Goal: Task Accomplishment & Management: Use online tool/utility

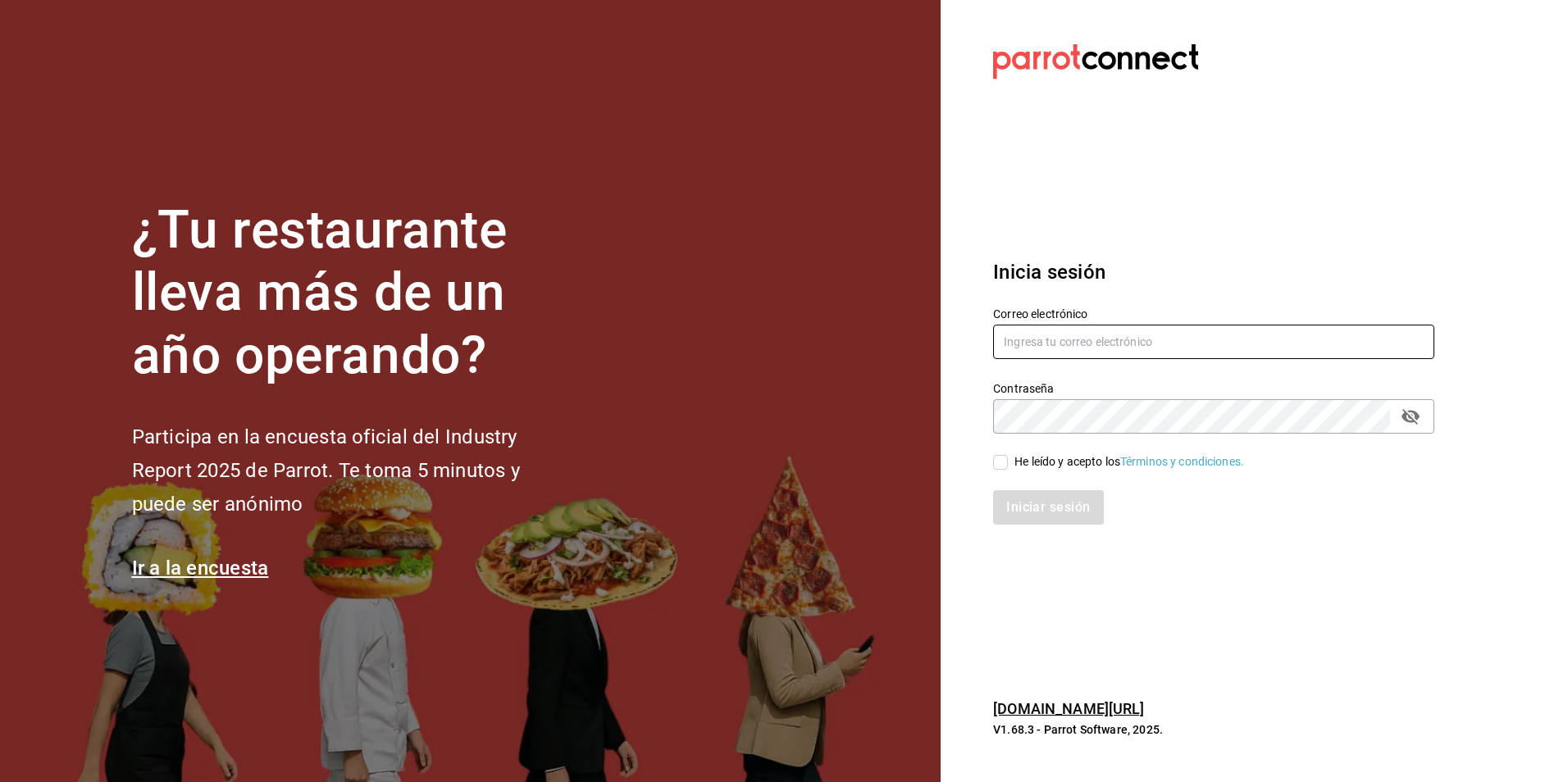
type input "[PERSON_NAME][EMAIL_ADDRESS][DOMAIN_NAME]"
click at [1002, 464] on input "He leído y acepto los Términos y condiciones." at bounding box center [1000, 463] width 15 height 15
checkbox input "true"
click at [1034, 512] on button "Iniciar sesión" at bounding box center [1048, 508] width 112 height 35
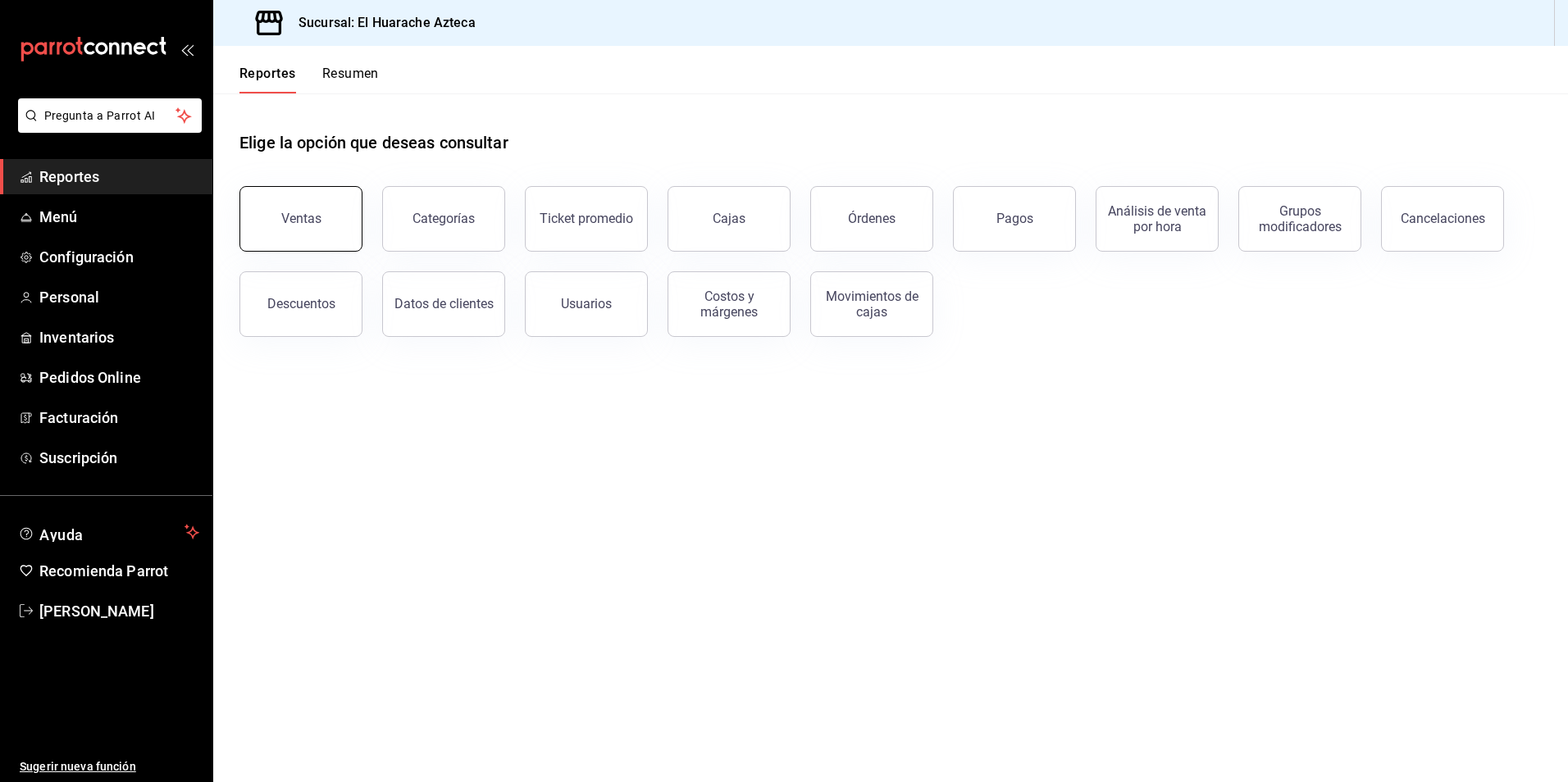
click at [285, 218] on div "Ventas" at bounding box center [301, 218] width 41 height 16
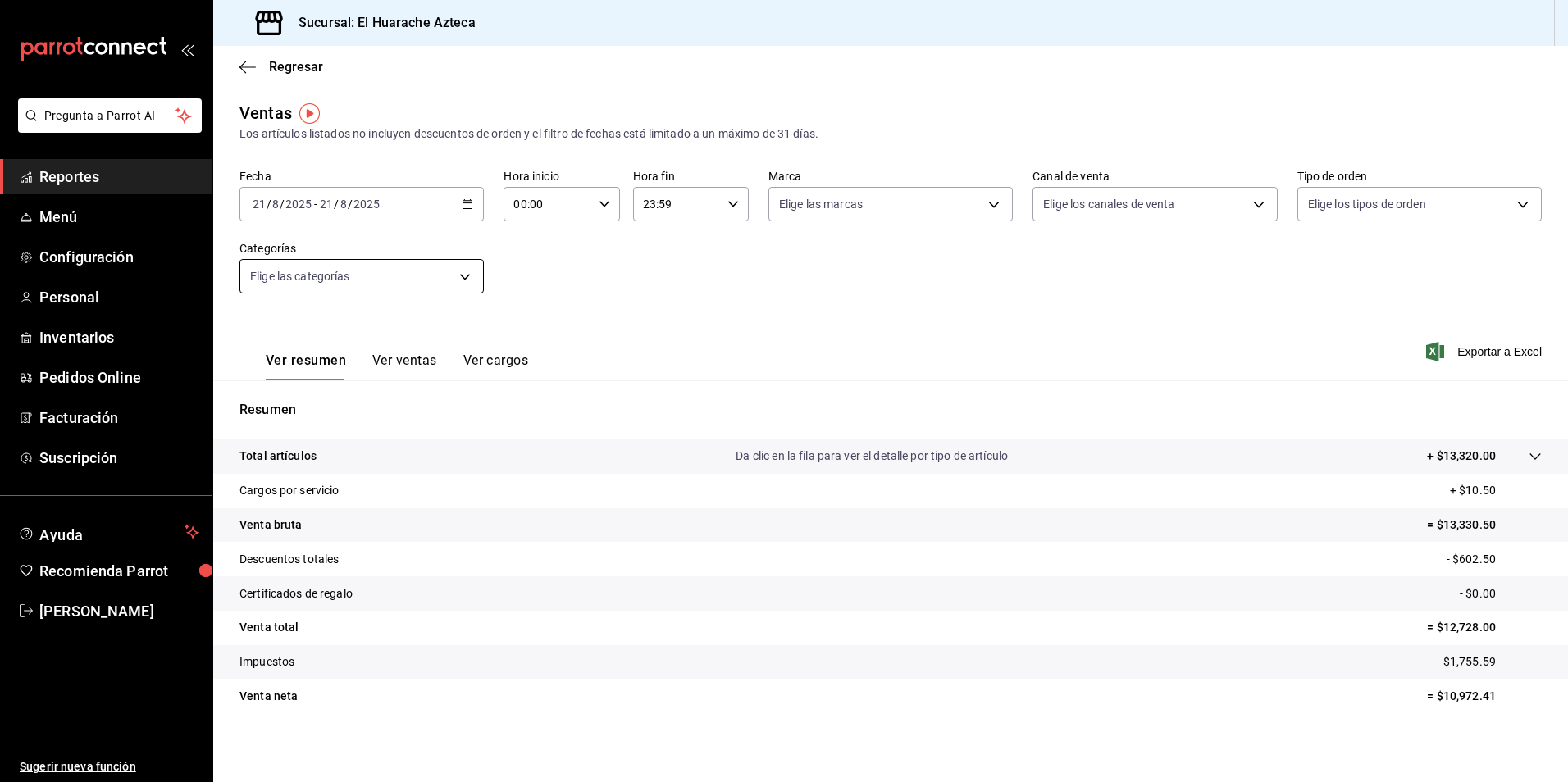
click at [465, 278] on body "Pregunta a Parrot AI Reportes Menú Configuración Personal Inventarios Pedidos O…" at bounding box center [784, 391] width 1568 height 782
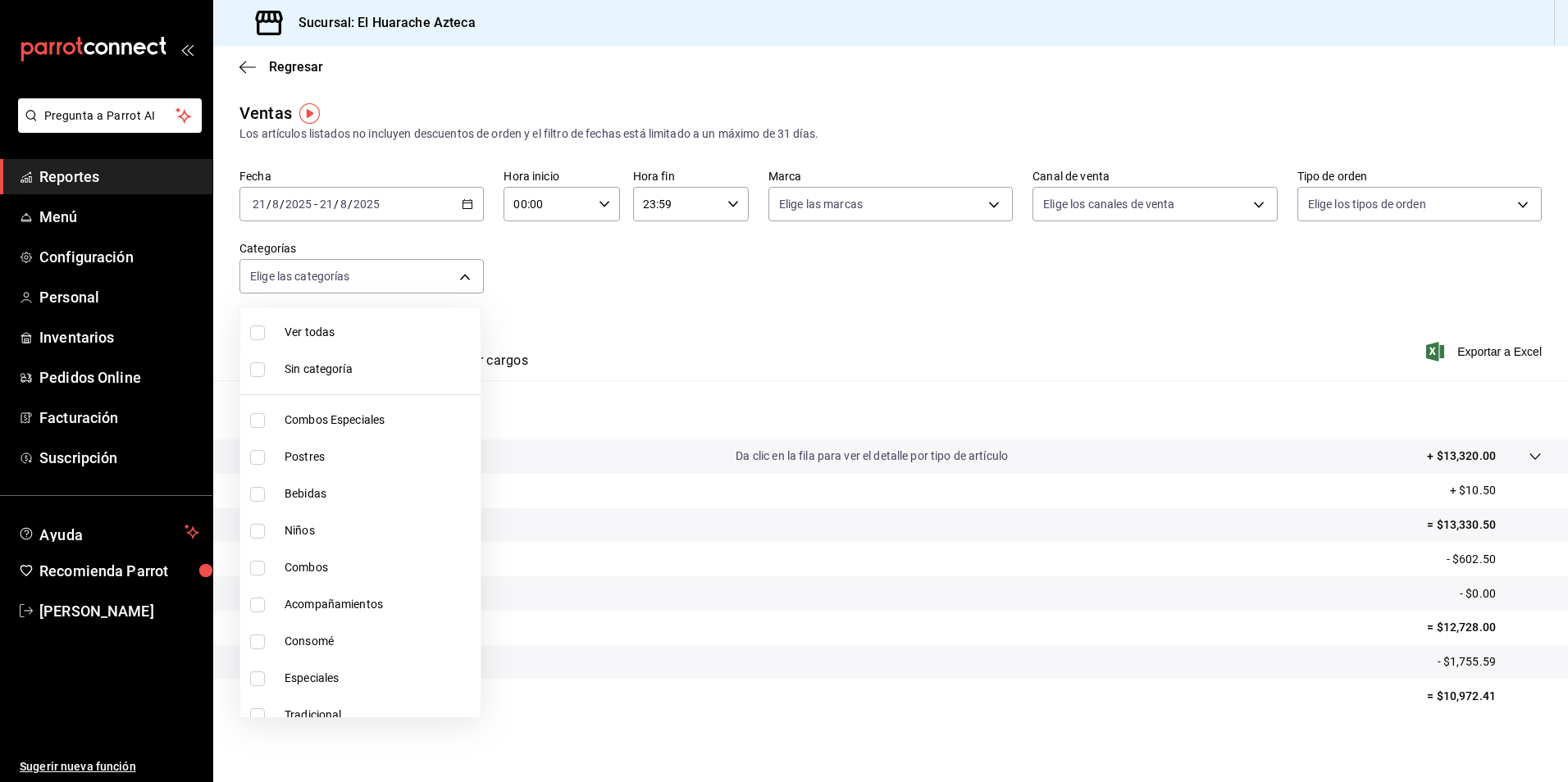
click at [305, 639] on span "Consomé" at bounding box center [379, 641] width 189 height 17
type input "53f55ae2-6285-460e-a8e1-99190fafff65"
checkbox input "true"
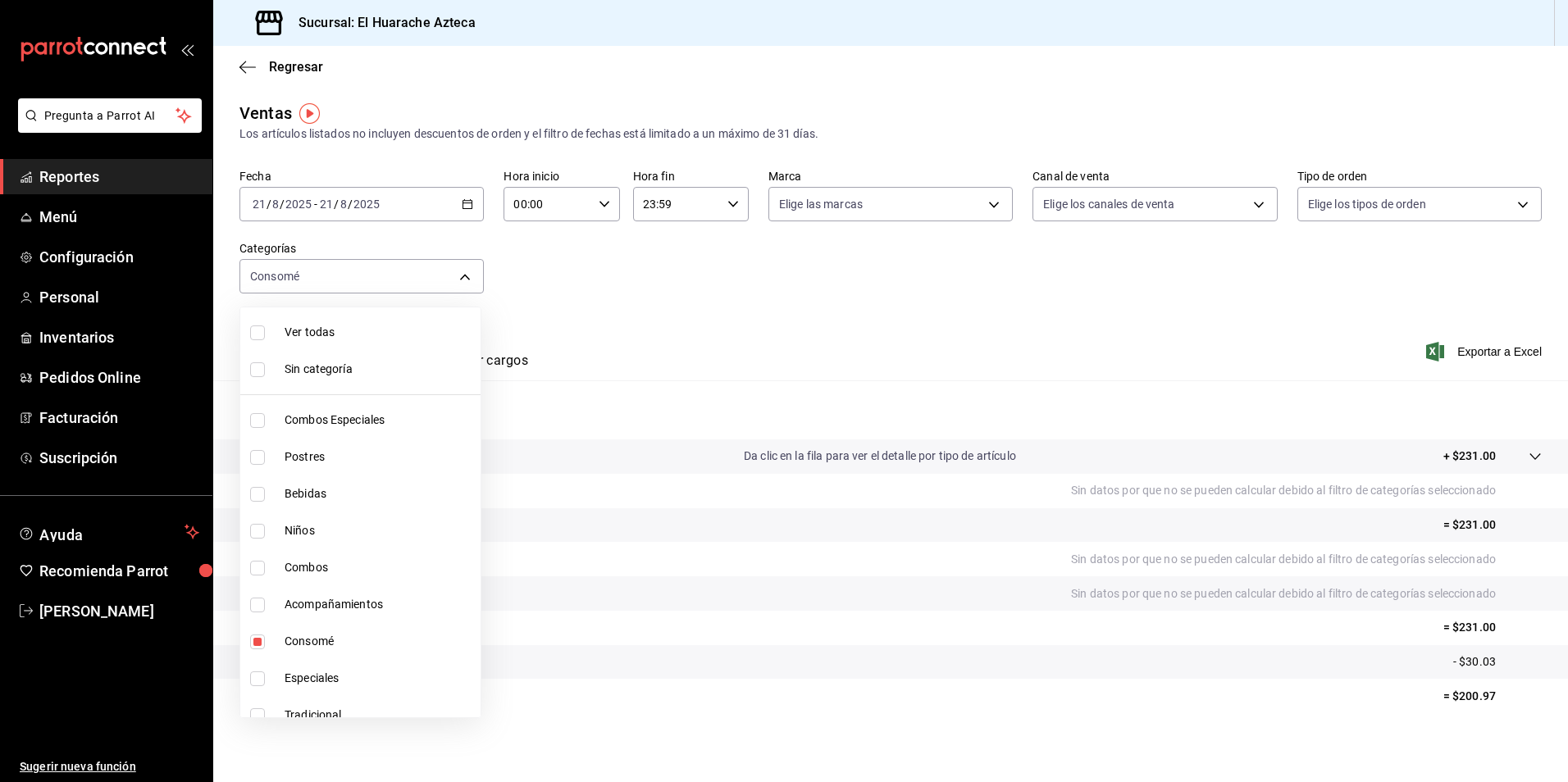
click at [649, 327] on div at bounding box center [784, 391] width 1568 height 782
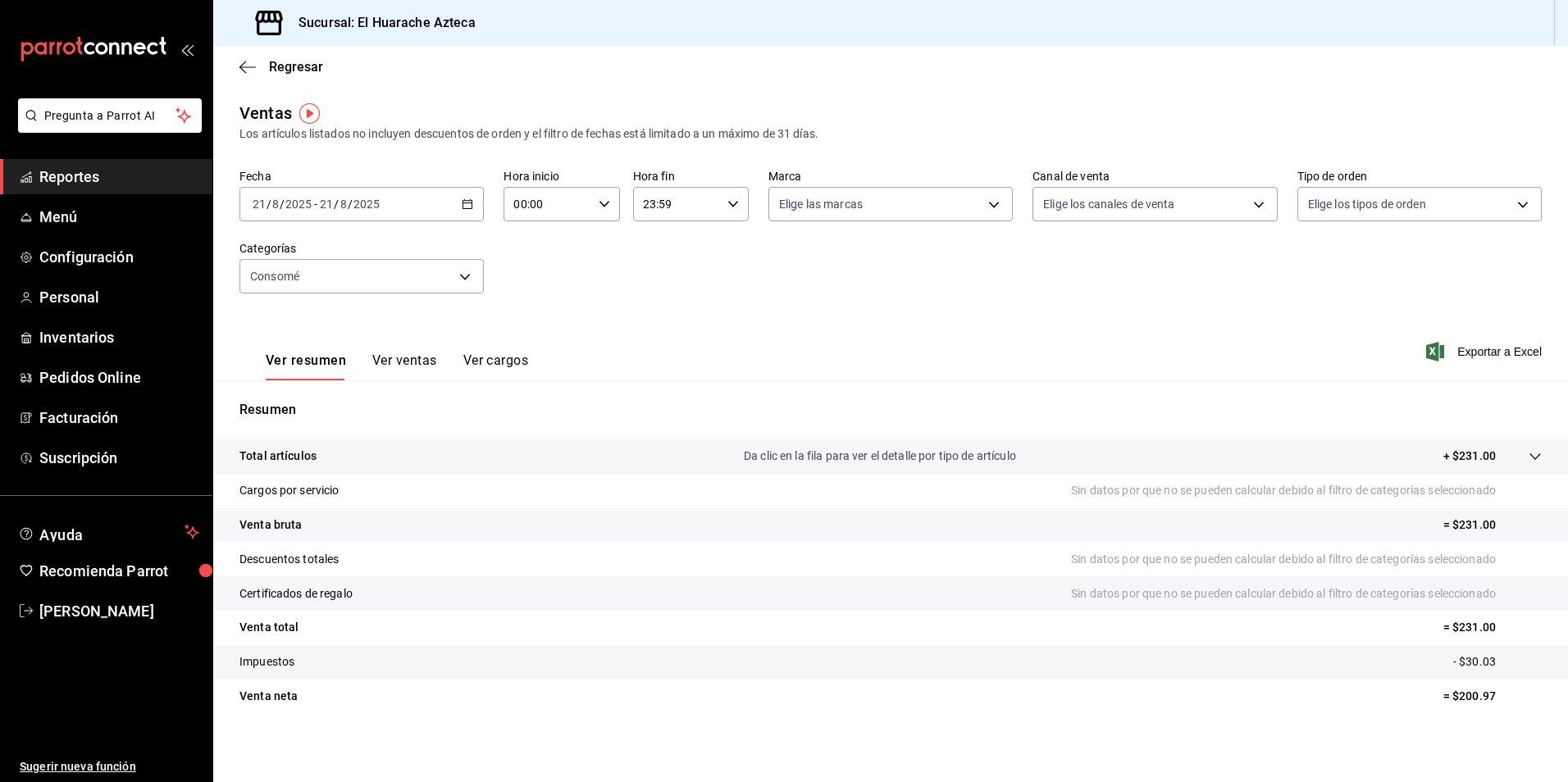
click at [404, 359] on button "Ver ventas" at bounding box center [404, 367] width 64 height 28
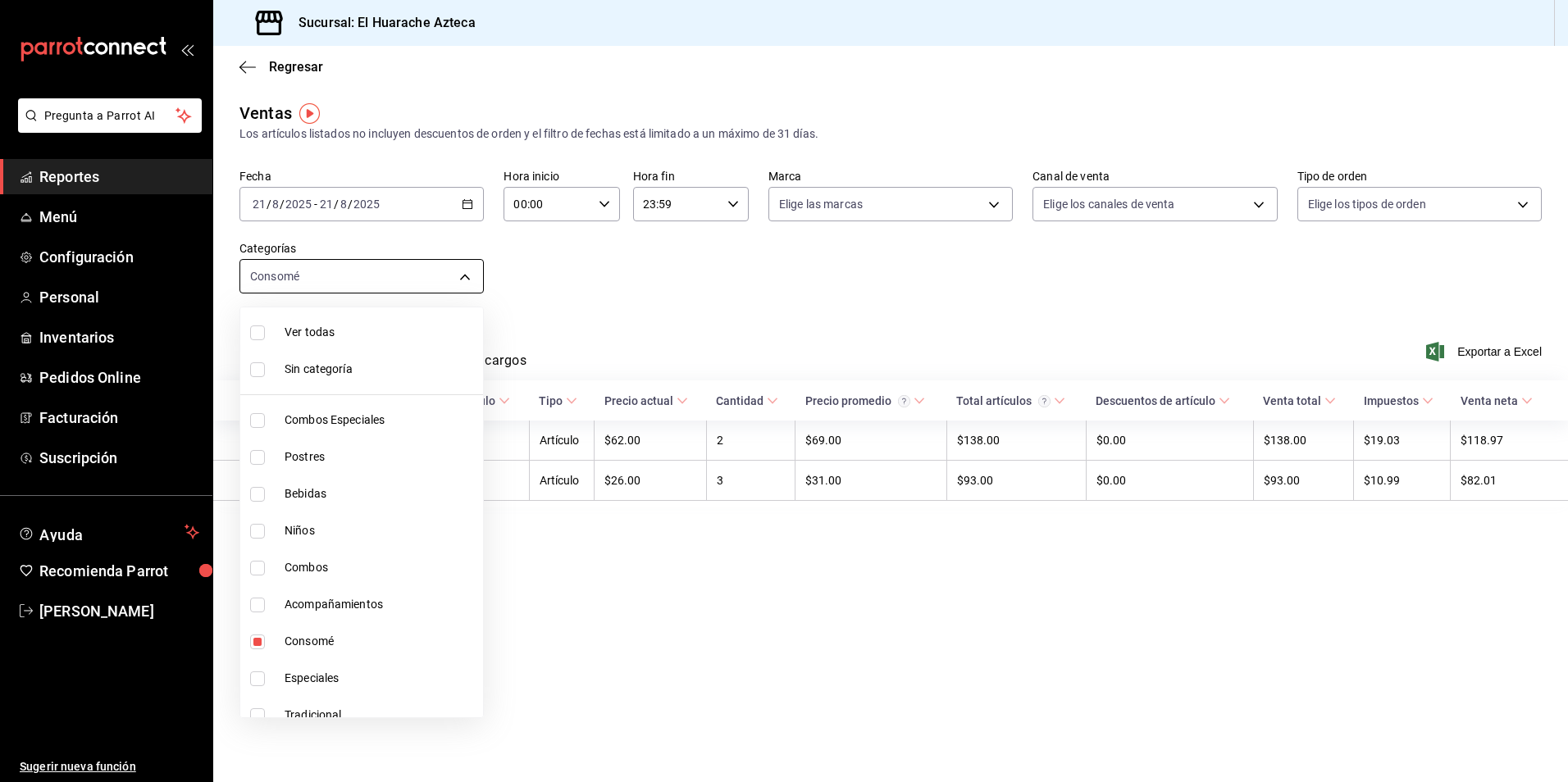
click at [473, 274] on body "Pregunta a Parrot AI Reportes Menú Configuración Personal Inventarios Pedidos O…" at bounding box center [784, 391] width 1568 height 782
click at [301, 644] on span "Consomé" at bounding box center [380, 641] width 192 height 17
checkbox input "false"
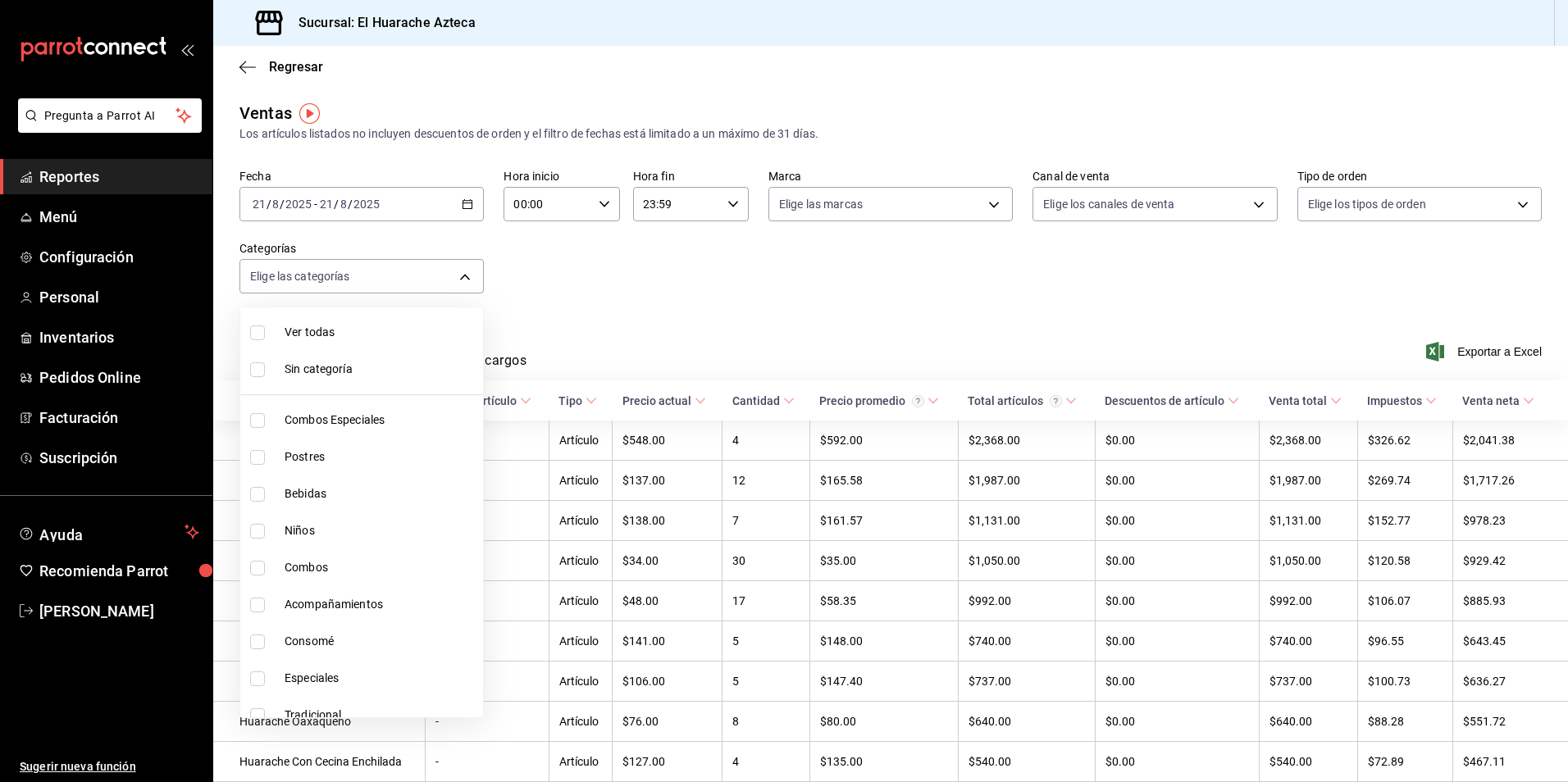
click at [759, 280] on div at bounding box center [784, 391] width 1568 height 782
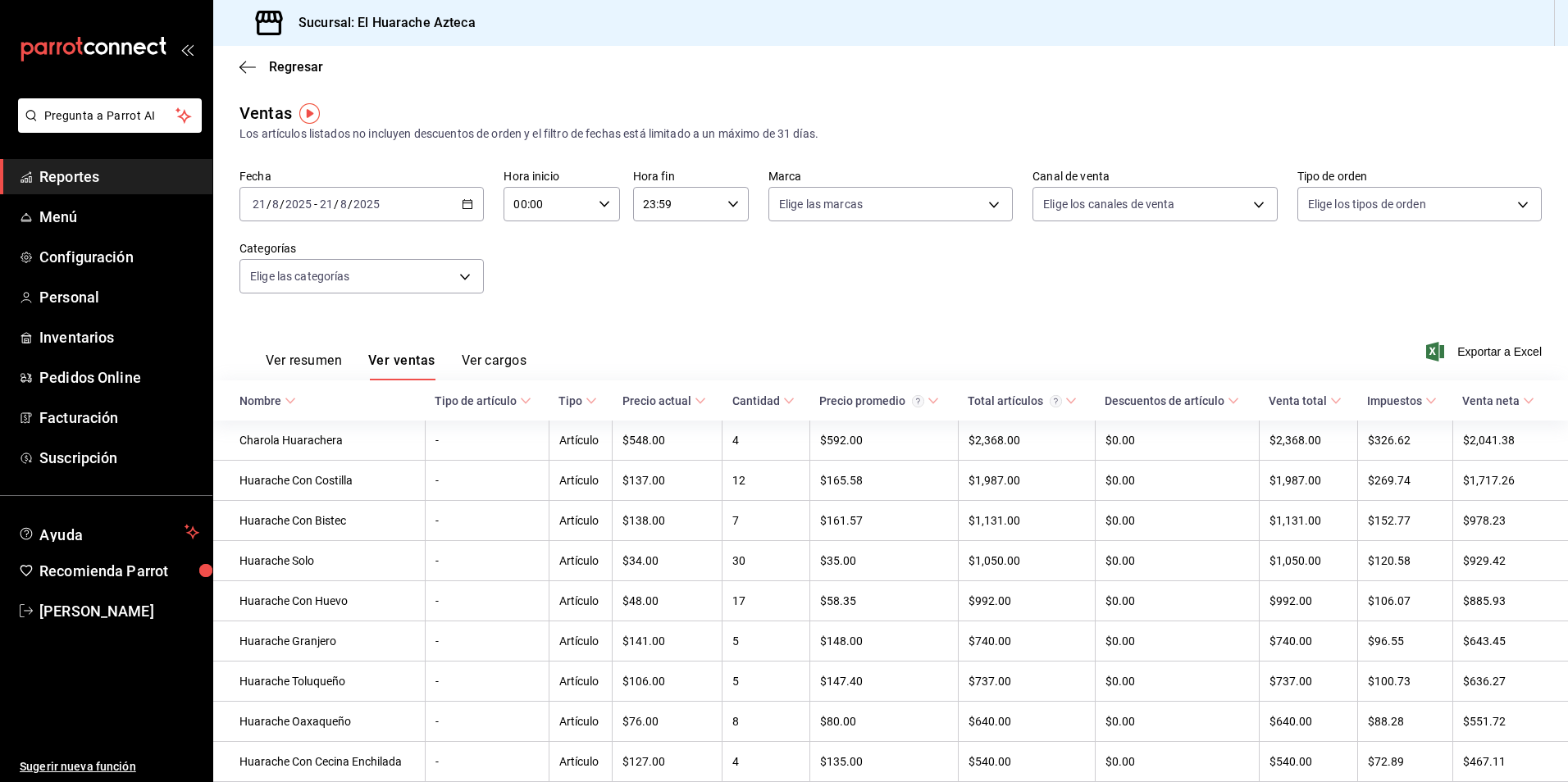
click at [284, 363] on button "Ver resumen" at bounding box center [303, 367] width 76 height 28
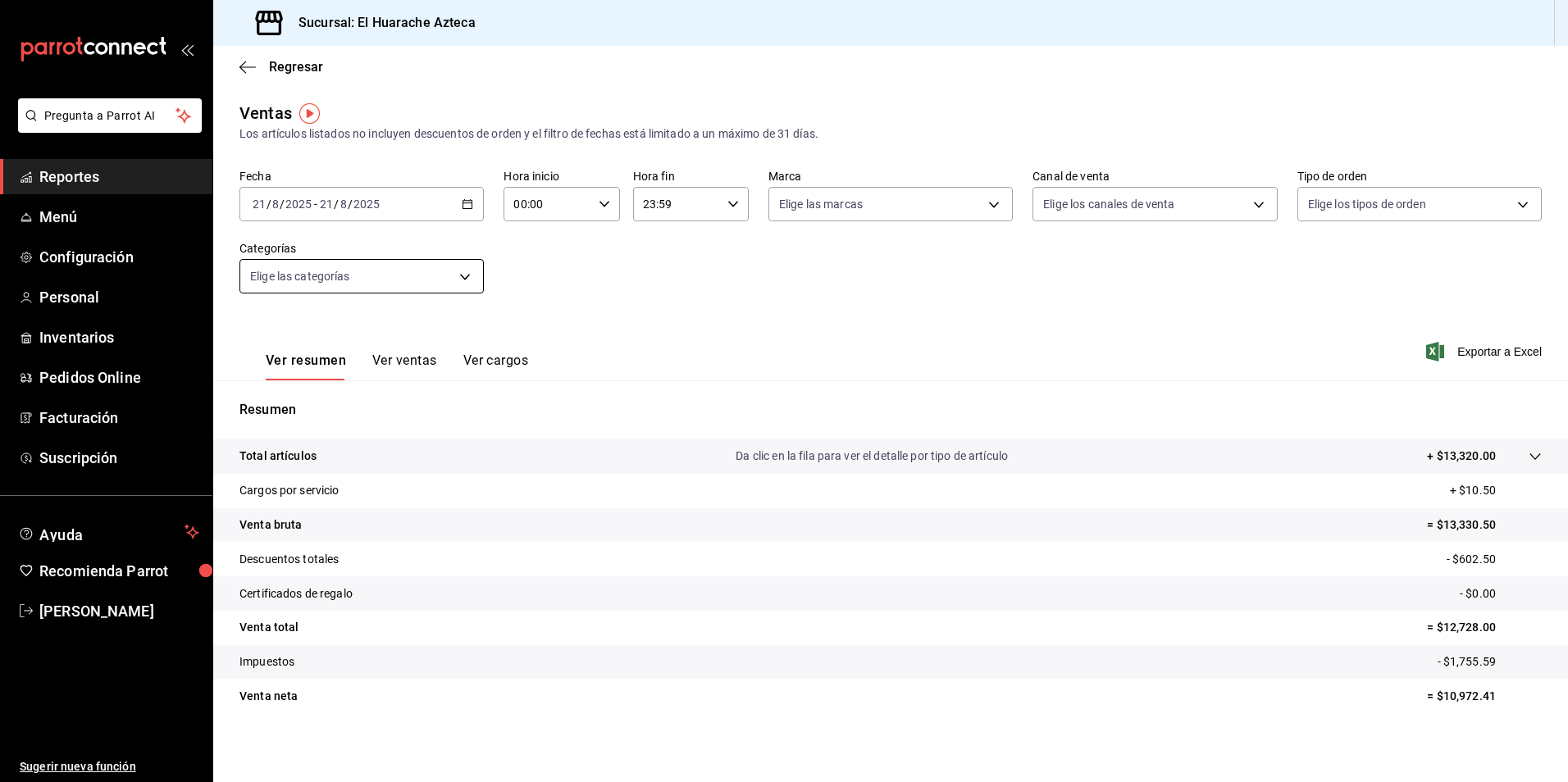
click at [463, 278] on body "Pregunta a Parrot AI Reportes Menú Configuración Personal Inventarios Pedidos O…" at bounding box center [784, 391] width 1568 height 782
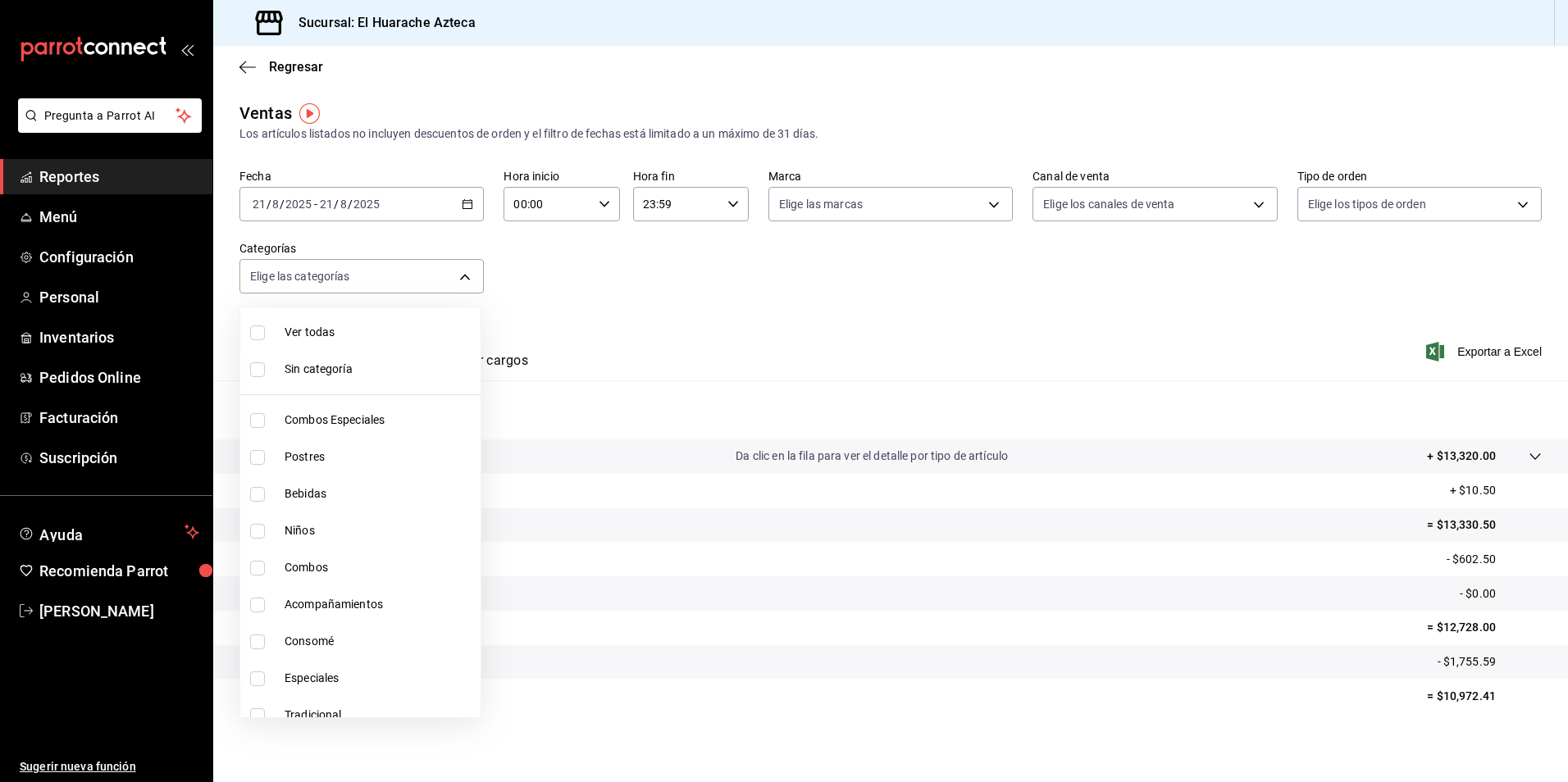
click at [311, 416] on span "Combos Especiales" at bounding box center [379, 420] width 189 height 17
type input "2c353759-2c9e-4a11-8b13-ec92f7df1887"
checkbox input "true"
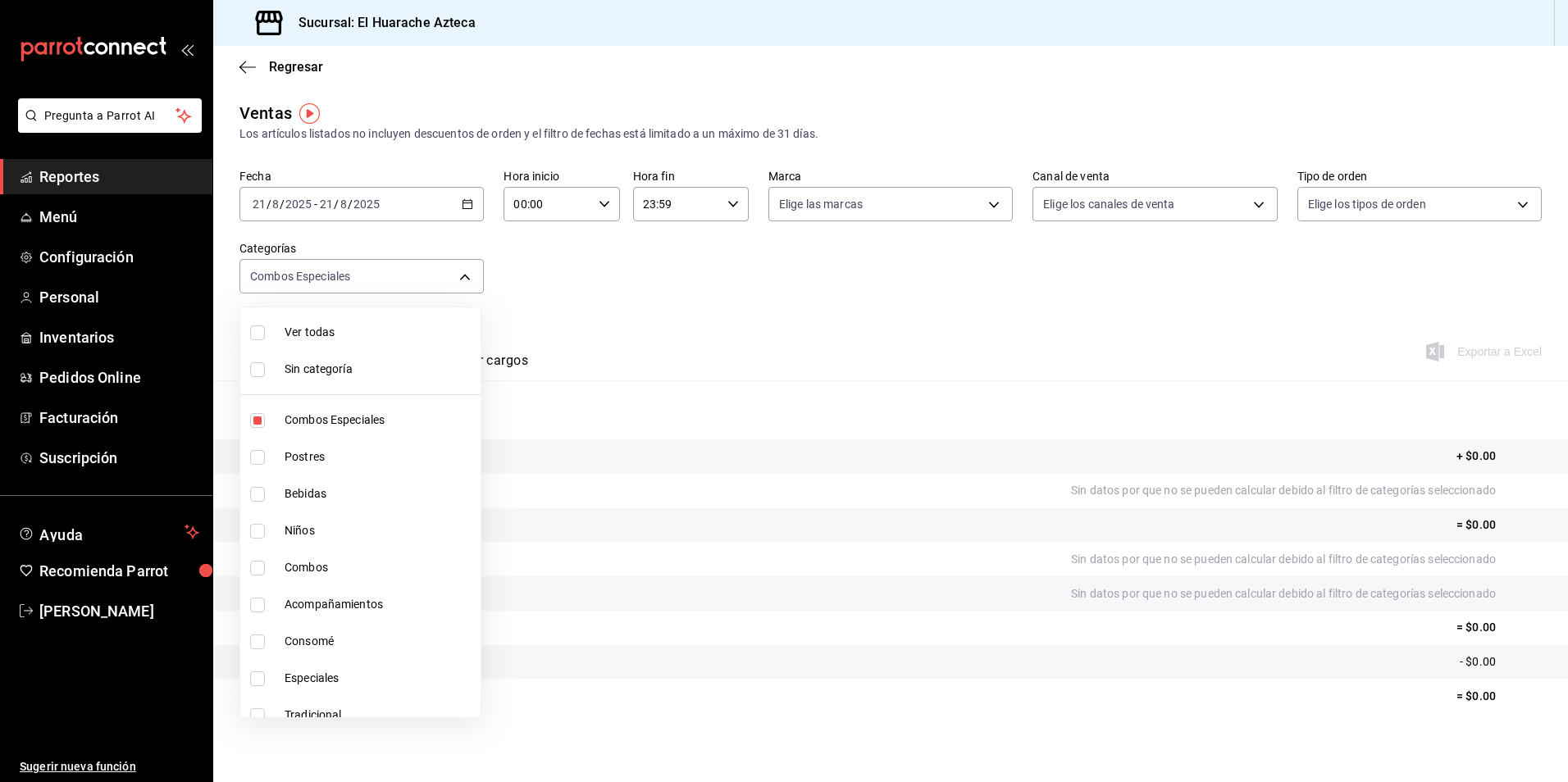
click at [254, 565] on input "checkbox" at bounding box center [258, 569] width 15 height 15
checkbox input "true"
type input "2c353759-2c9e-4a11-8b13-ec92f7df1887,801fb927-b16a-41c9-9a7c-271afa856fa8"
click at [259, 600] on input "checkbox" at bounding box center [258, 605] width 15 height 15
checkbox input "true"
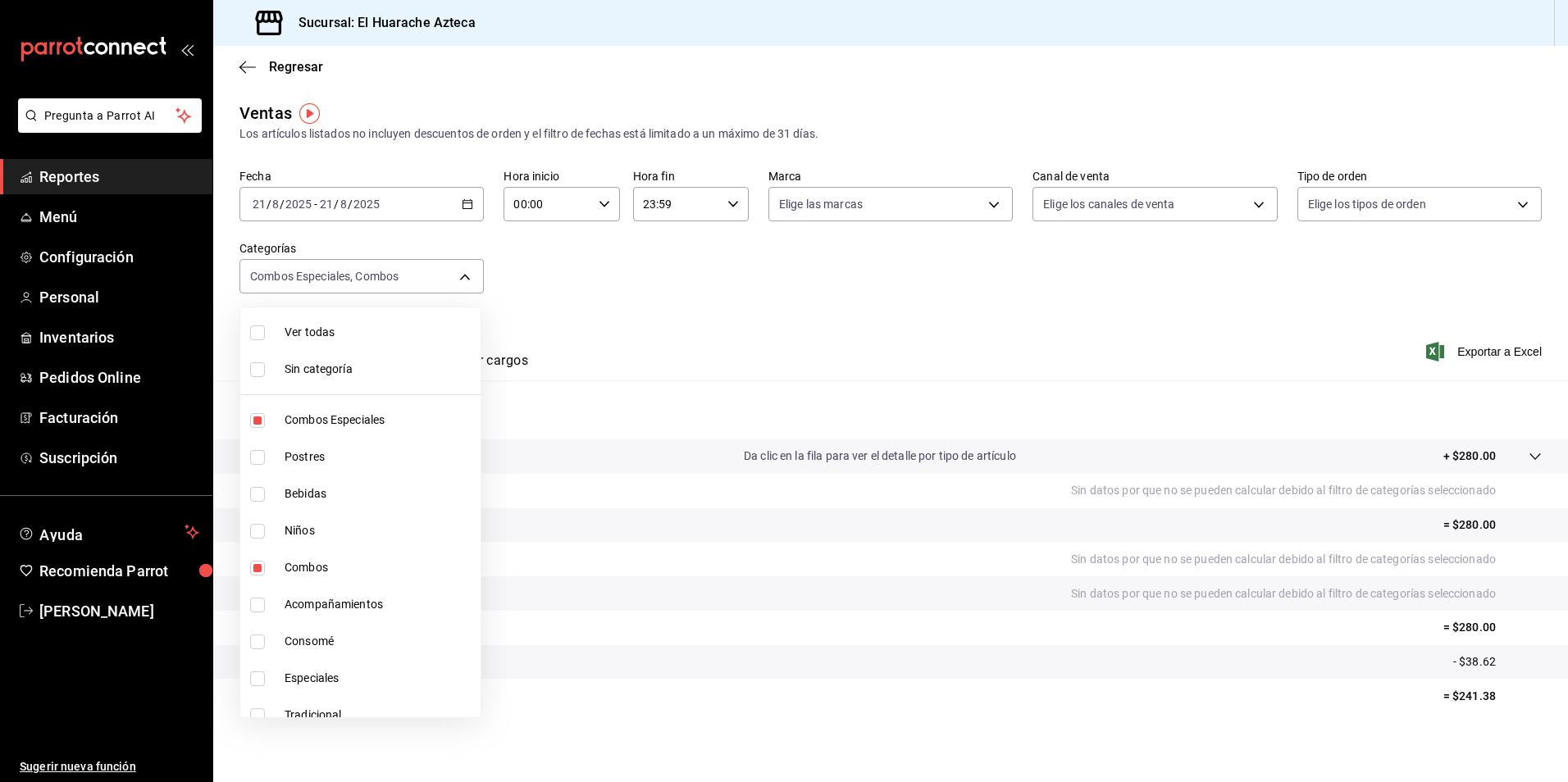
type input "2c353759-2c9e-4a11-8b13-ec92f7df1887,801fb927-b16a-41c9-9a7c-271afa856fa8,2d28a…"
click at [253, 682] on input "checkbox" at bounding box center [258, 679] width 15 height 15
checkbox input "true"
type input "2c353759-2c9e-4a11-8b13-ec92f7df1887,801fb927-b16a-41c9-9a7c-271afa856fa8,2d28a…"
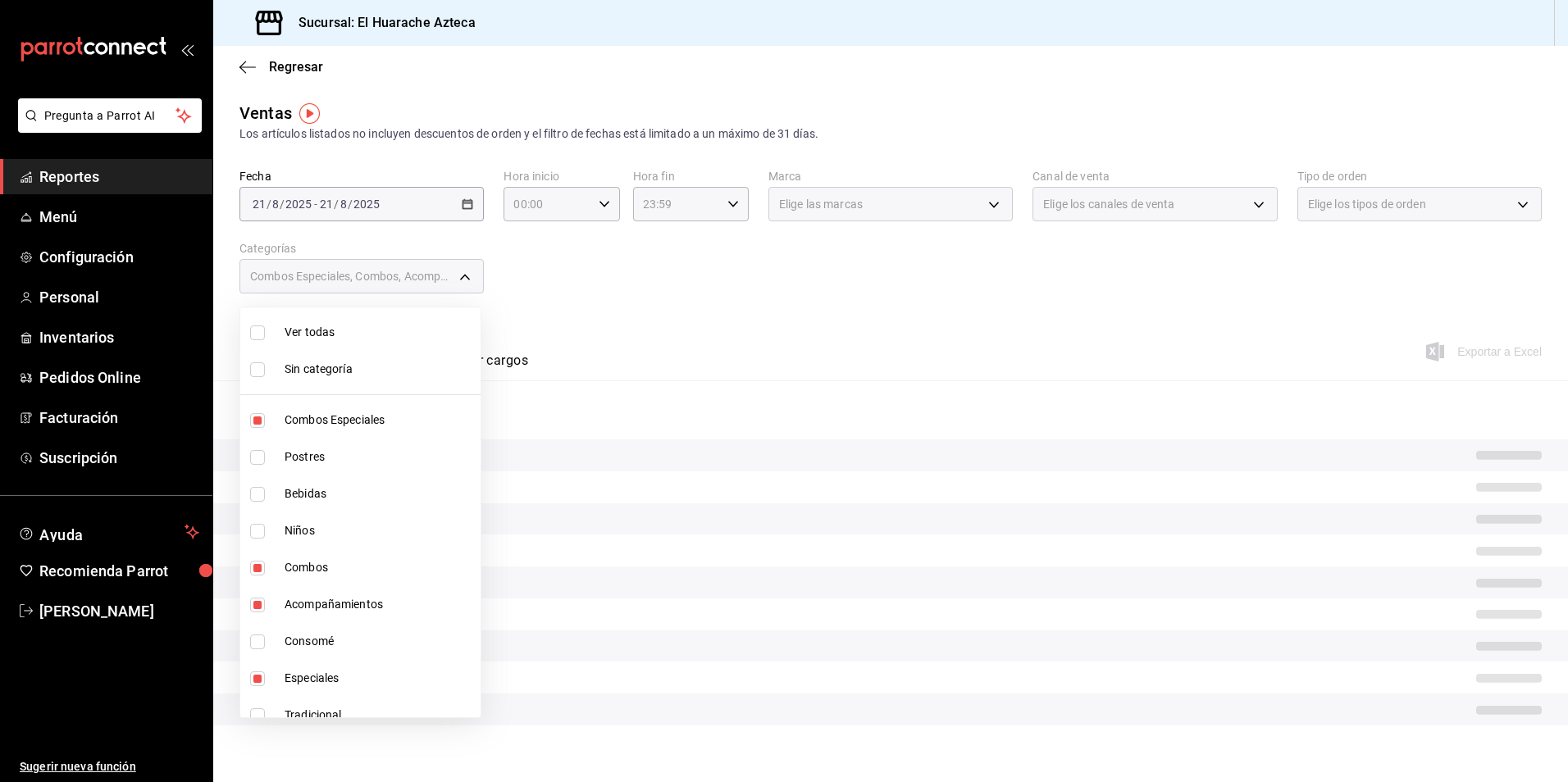
scroll to position [17, 0]
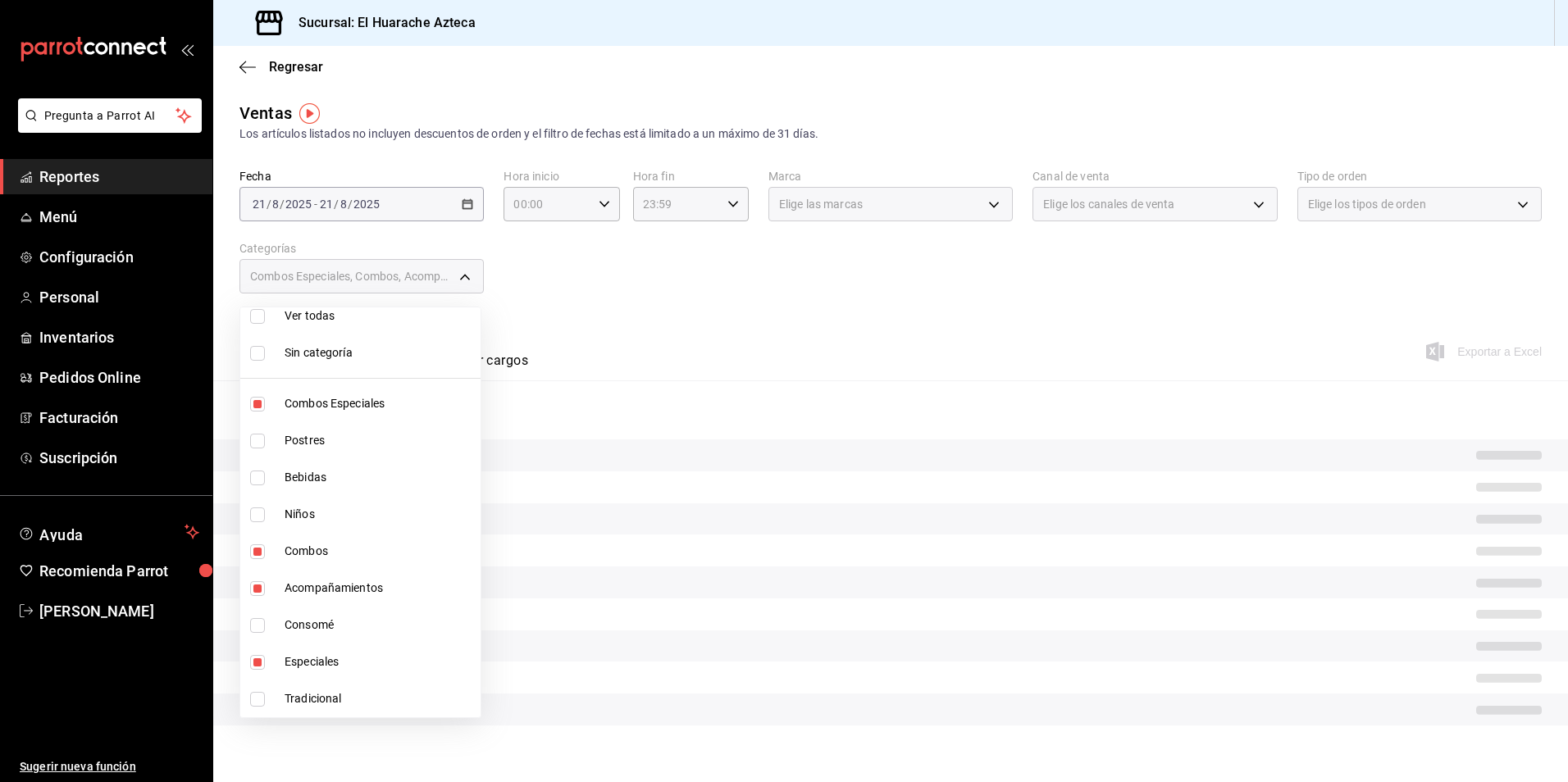
click at [257, 695] on input "checkbox" at bounding box center [258, 699] width 15 height 15
checkbox input "true"
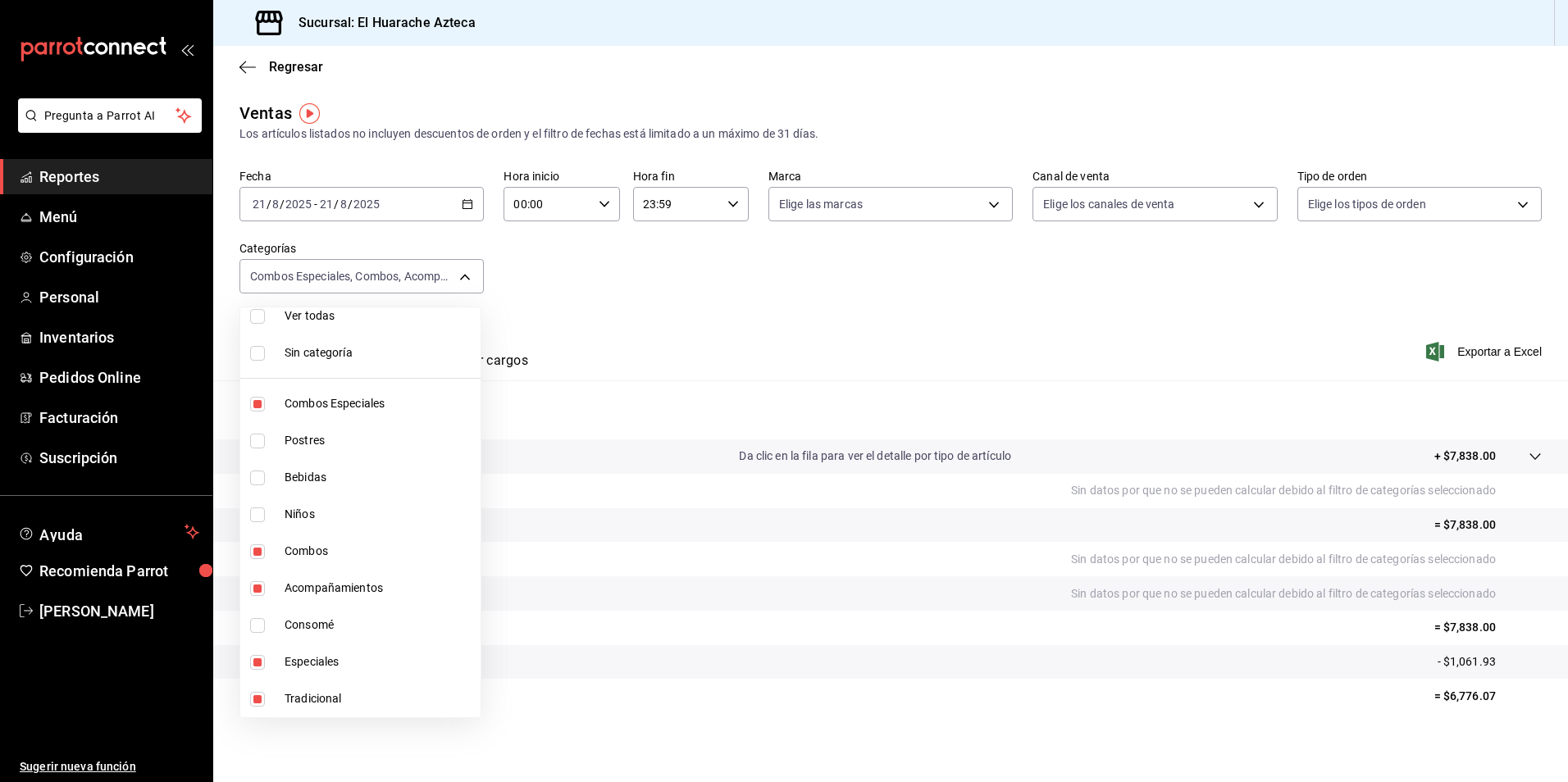
click at [303, 694] on span "Tradicional" at bounding box center [379, 699] width 189 height 17
type input "2c353759-2c9e-4a11-8b13-ec92f7df1887,801fb927-b16a-41c9-9a7c-271afa856fa8,2d28a…"
checkbox input "false"
click at [309, 699] on span "Tradicional" at bounding box center [379, 699] width 189 height 17
type input "2c353759-2c9e-4a11-8b13-ec92f7df1887,801fb927-b16a-41c9-9a7c-271afa856fa8,2d28a…"
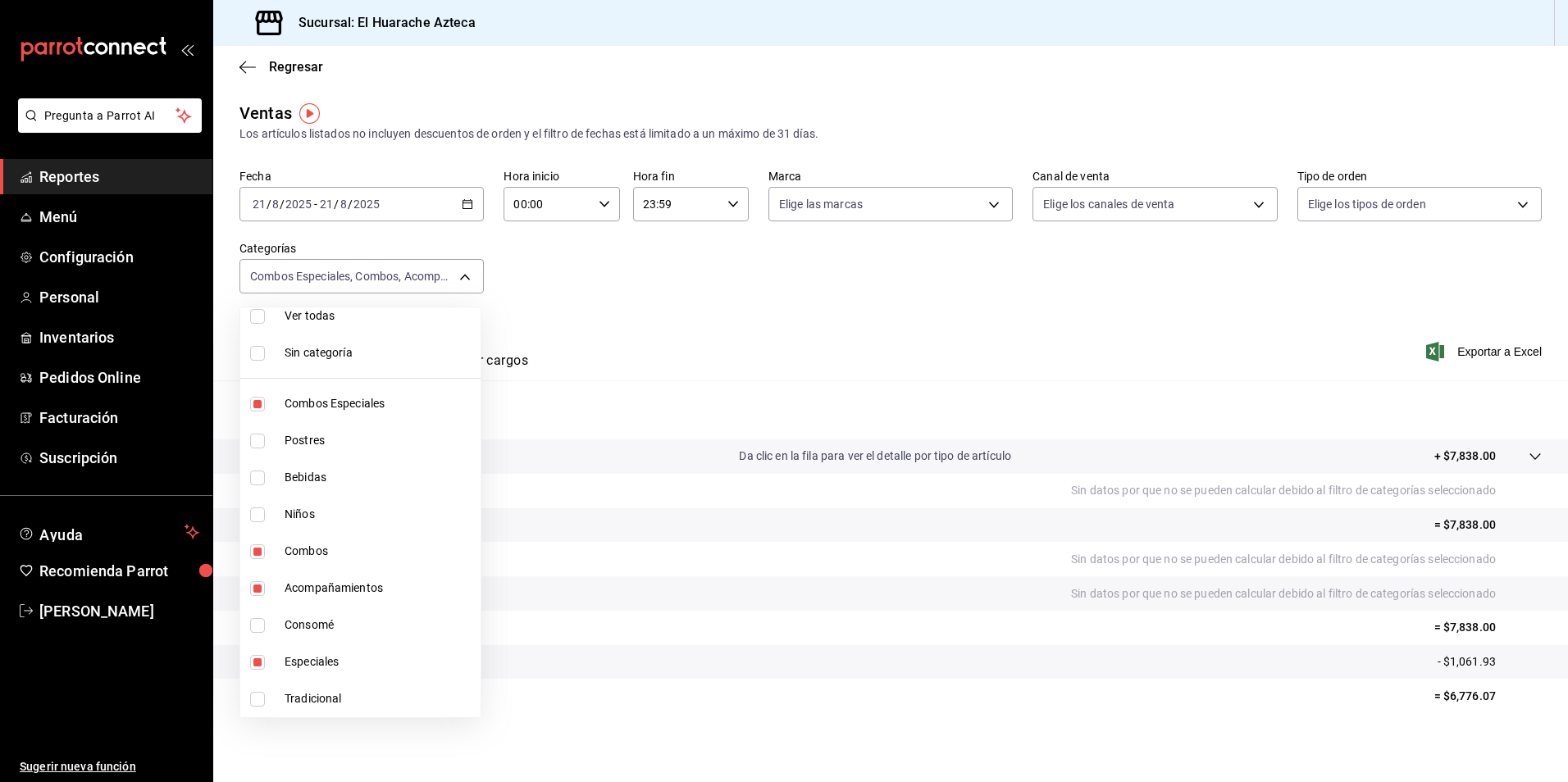
checkbox input "true"
click at [328, 400] on span "Combos Especiales" at bounding box center [379, 403] width 189 height 17
type input "801fb927-b16a-41c9-9a7c-271afa856fa8,2d28abd0-1e90-45a2-b988-74b39c4496ee,456e0…"
checkbox input "false"
click at [293, 547] on span "Combos" at bounding box center [379, 551] width 189 height 17
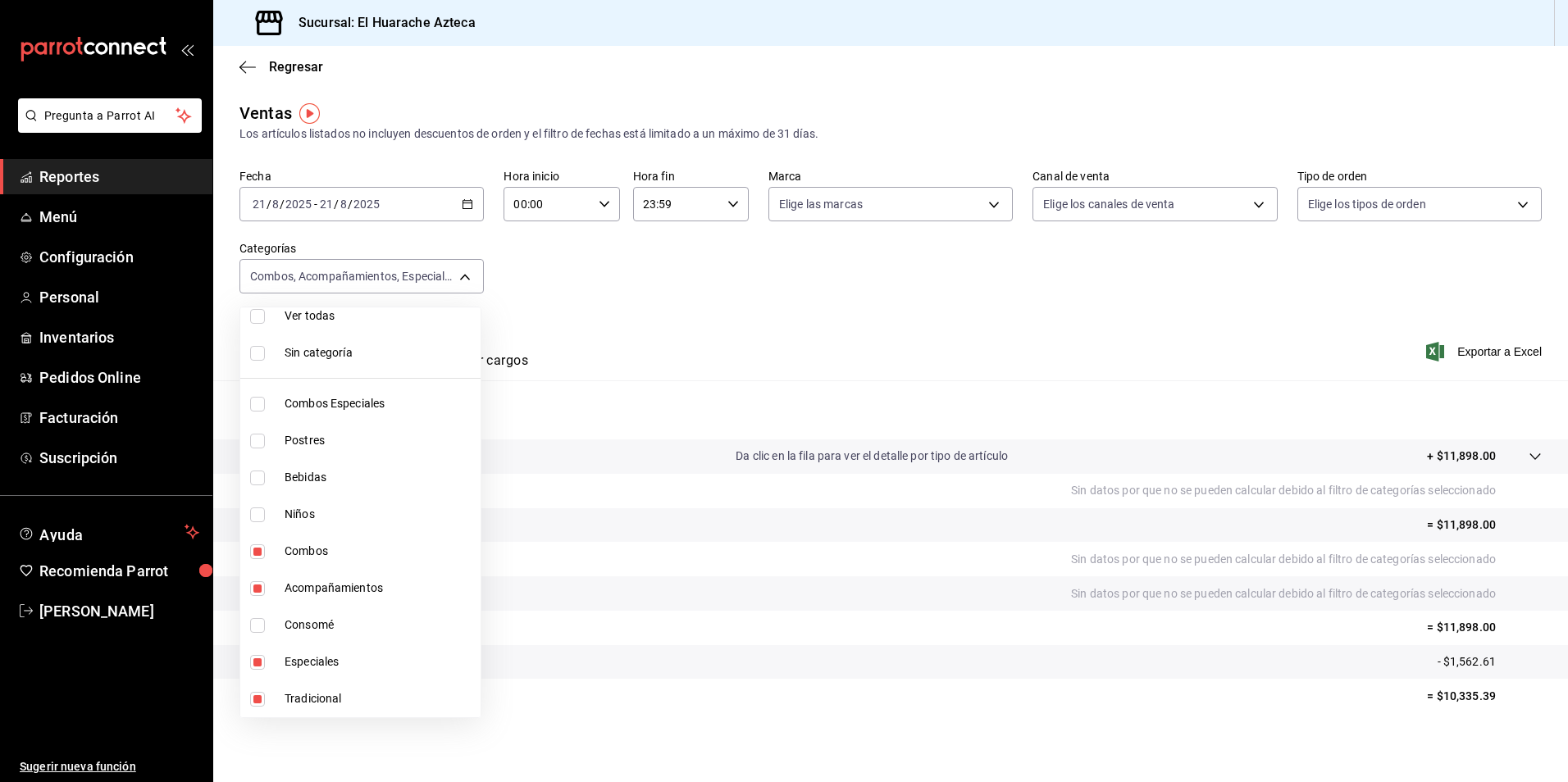
type input "2d28abd0-1e90-45a2-b988-74b39c4496ee,456e02ca-36ee-4b64-abe9-711cb0ff05c9,0bcea…"
checkbox input "false"
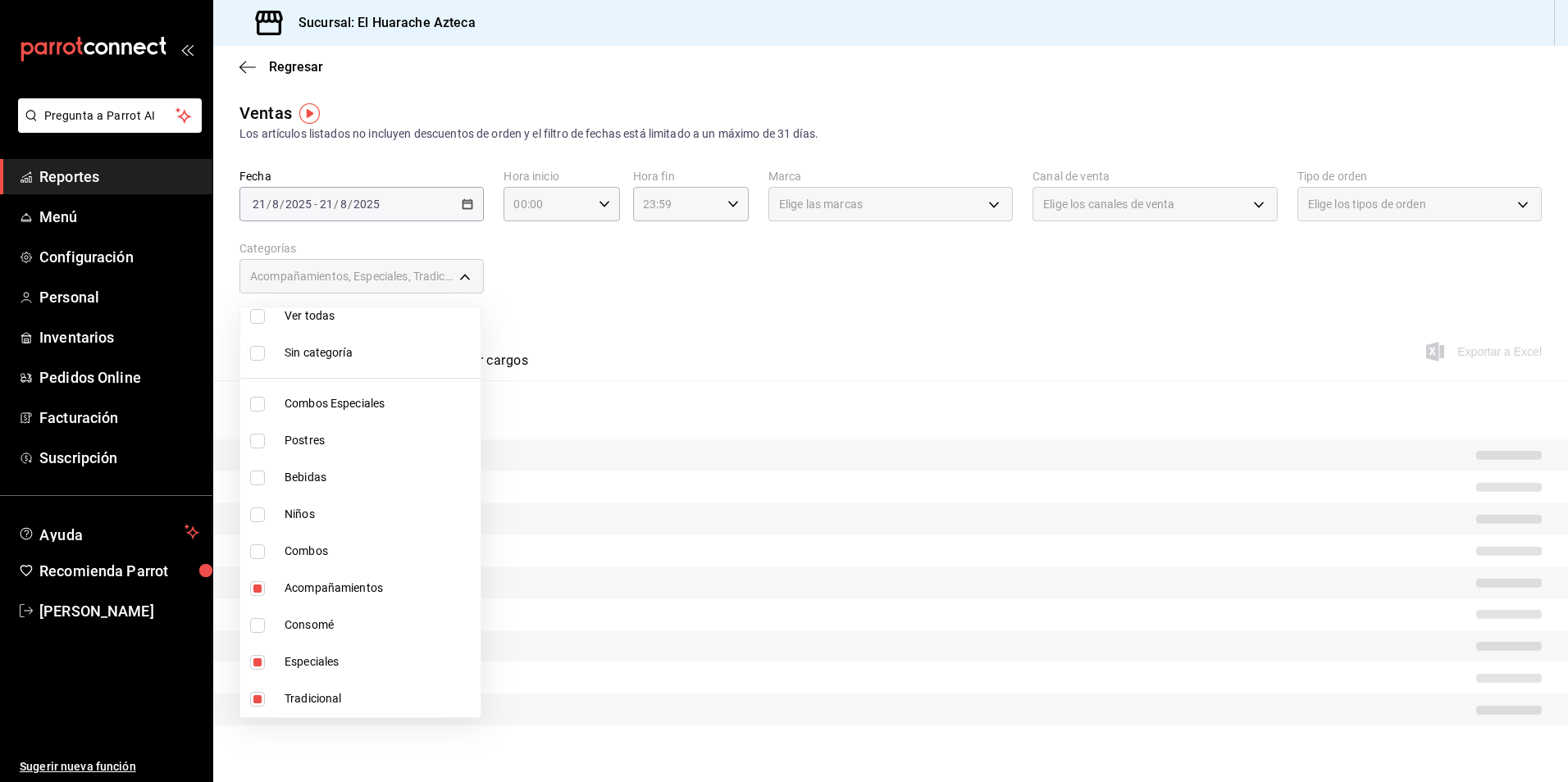
click at [291, 580] on span "Acompañamientos" at bounding box center [379, 588] width 189 height 17
type input "456e02ca-36ee-4b64-abe9-711cb0ff05c9,0bcea8be-a7c4-41fc-813b-e05f5227c1d5"
checkbox input "false"
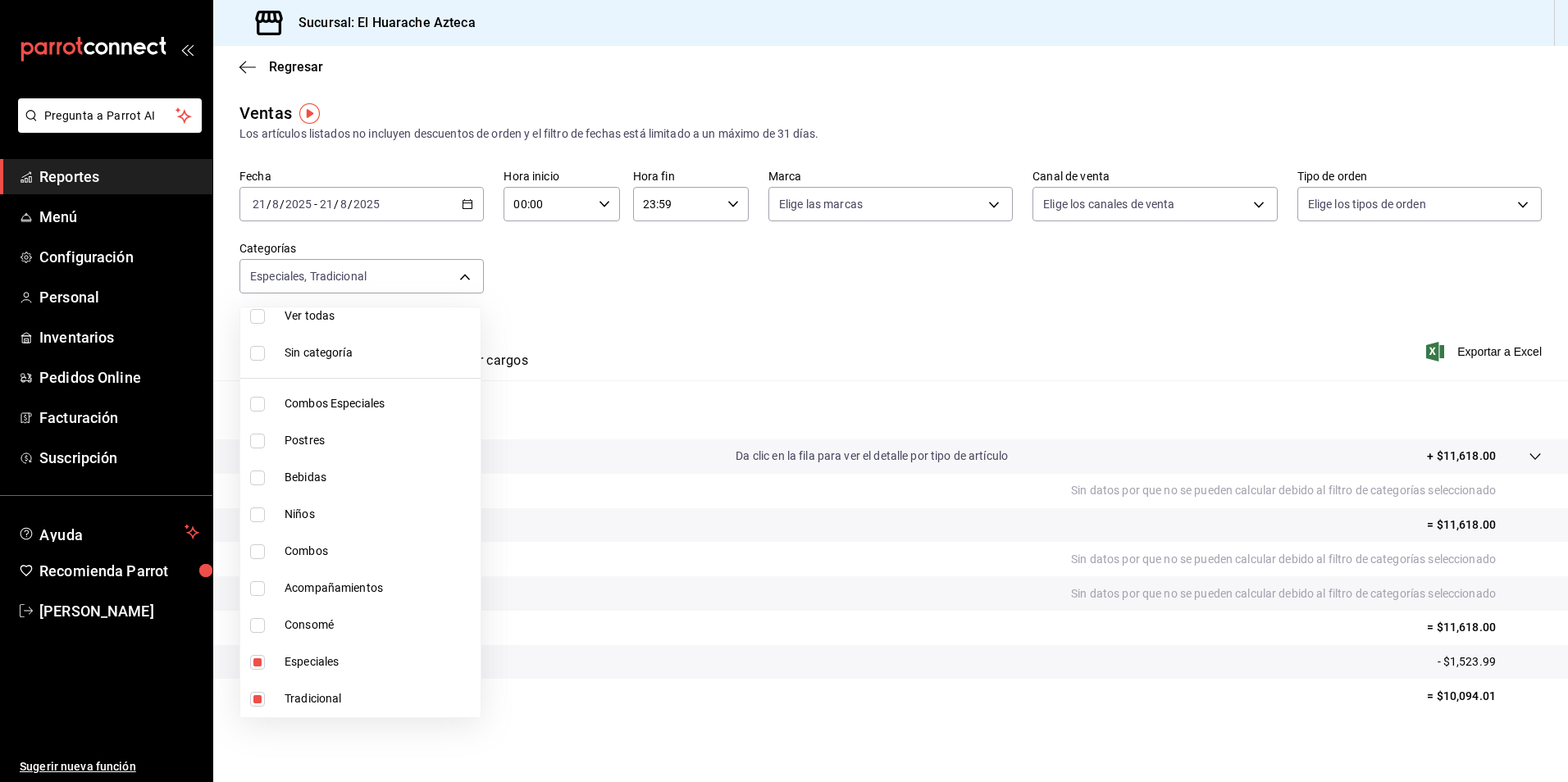
click at [297, 663] on span "Especiales" at bounding box center [379, 662] width 189 height 17
type input "0bcea8be-a7c4-41fc-813b-e05f5227c1d5"
checkbox input "false"
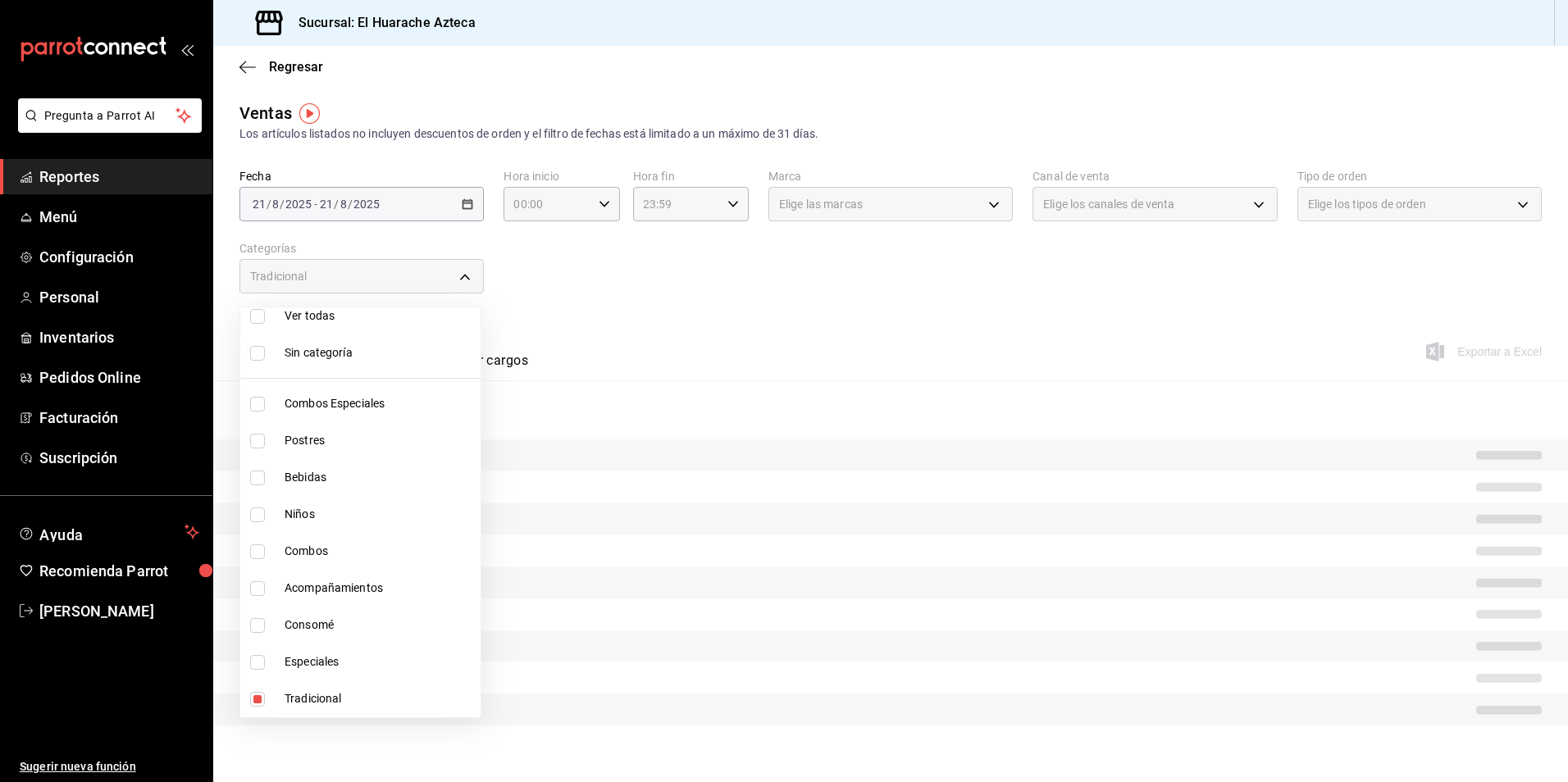
drag, startPoint x: 300, startPoint y: 704, endPoint x: 298, endPoint y: 694, distance: 10.2
click at [300, 701] on span "Tradicional" at bounding box center [379, 699] width 189 height 17
checkbox input "false"
click at [258, 445] on input "checkbox" at bounding box center [258, 441] width 15 height 15
checkbox input "true"
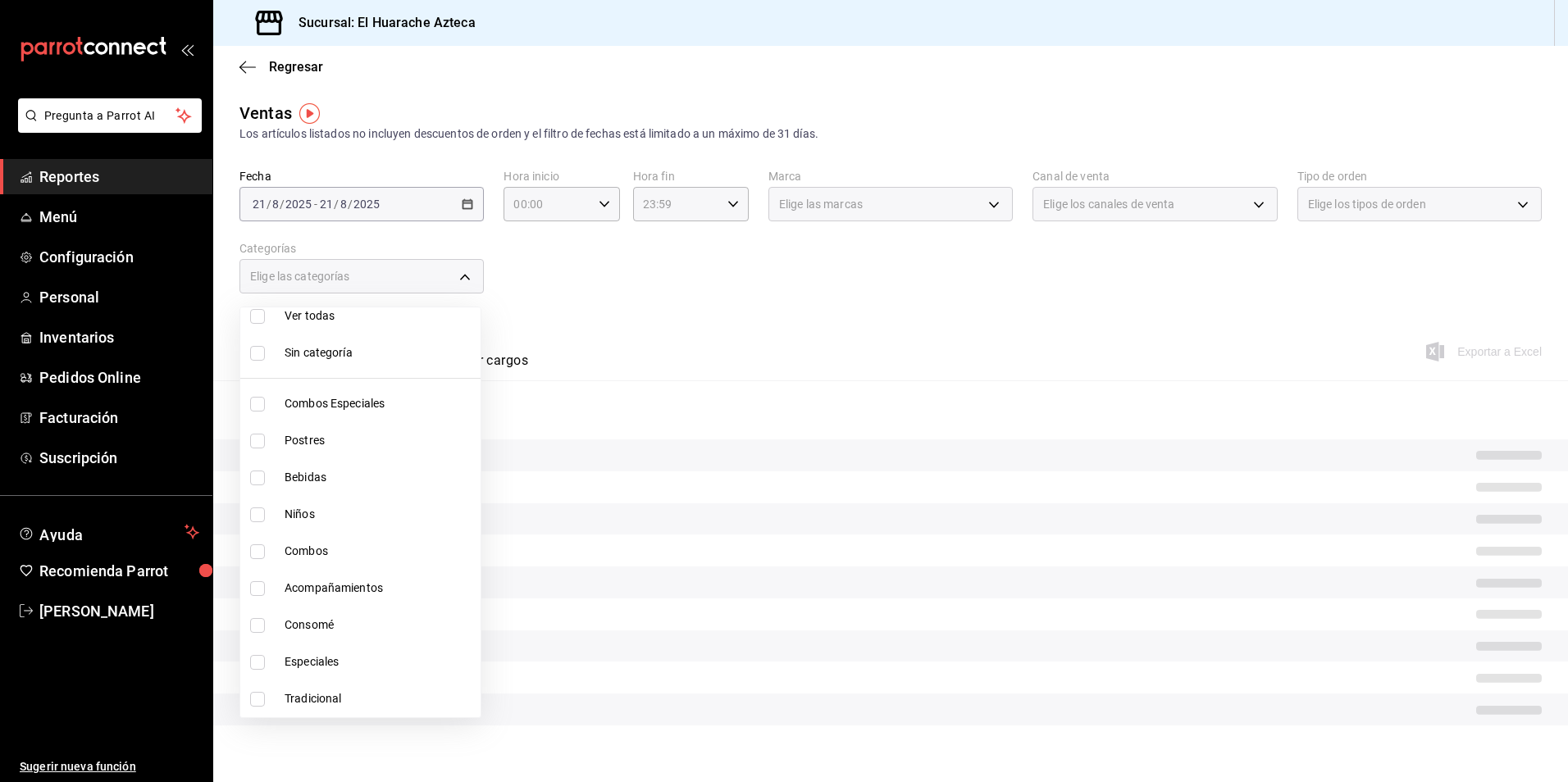
type input "c007e3ad-3013-4e56-a94d-c02e68cae99b"
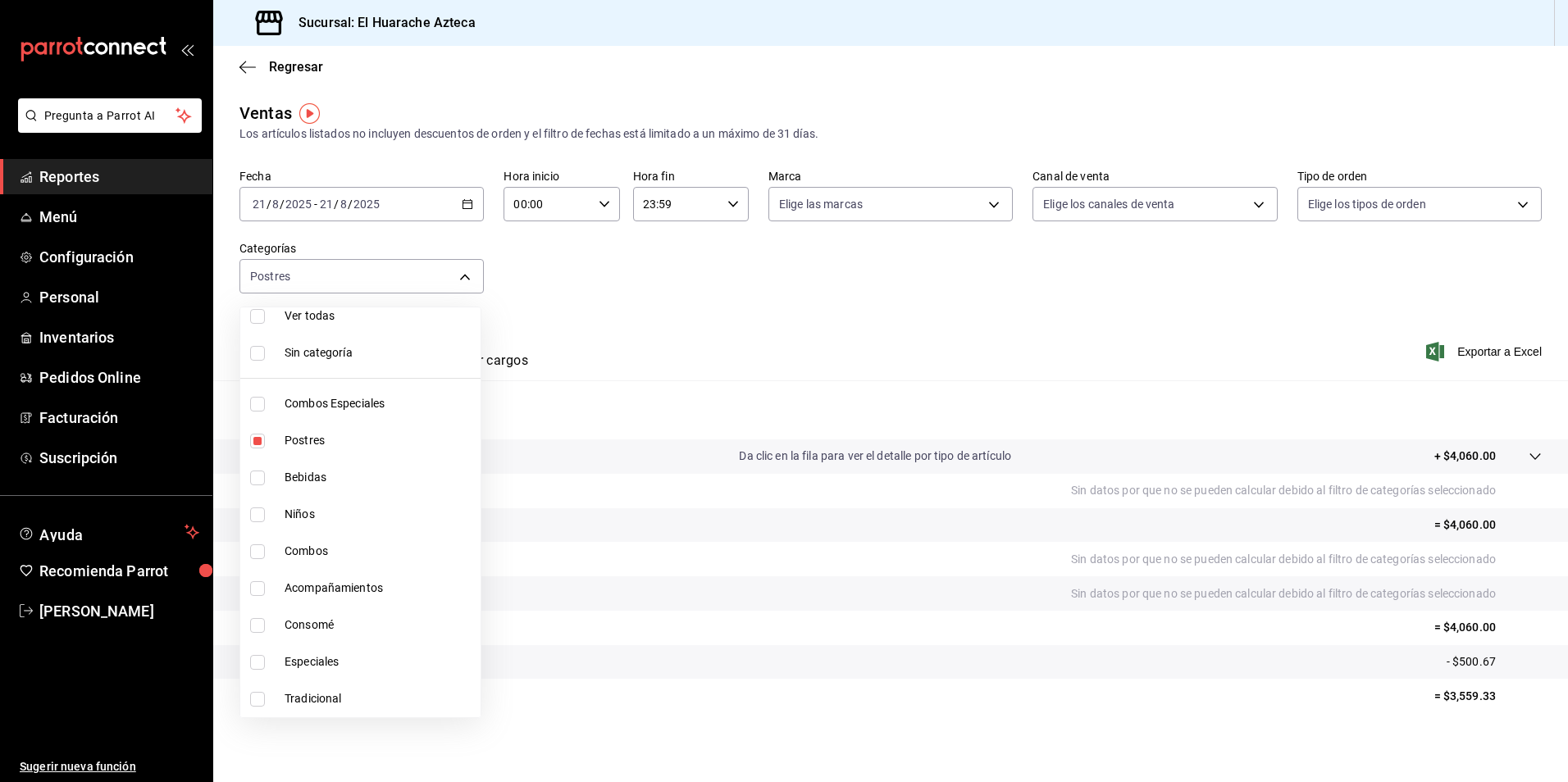
click at [649, 340] on div at bounding box center [784, 391] width 1568 height 782
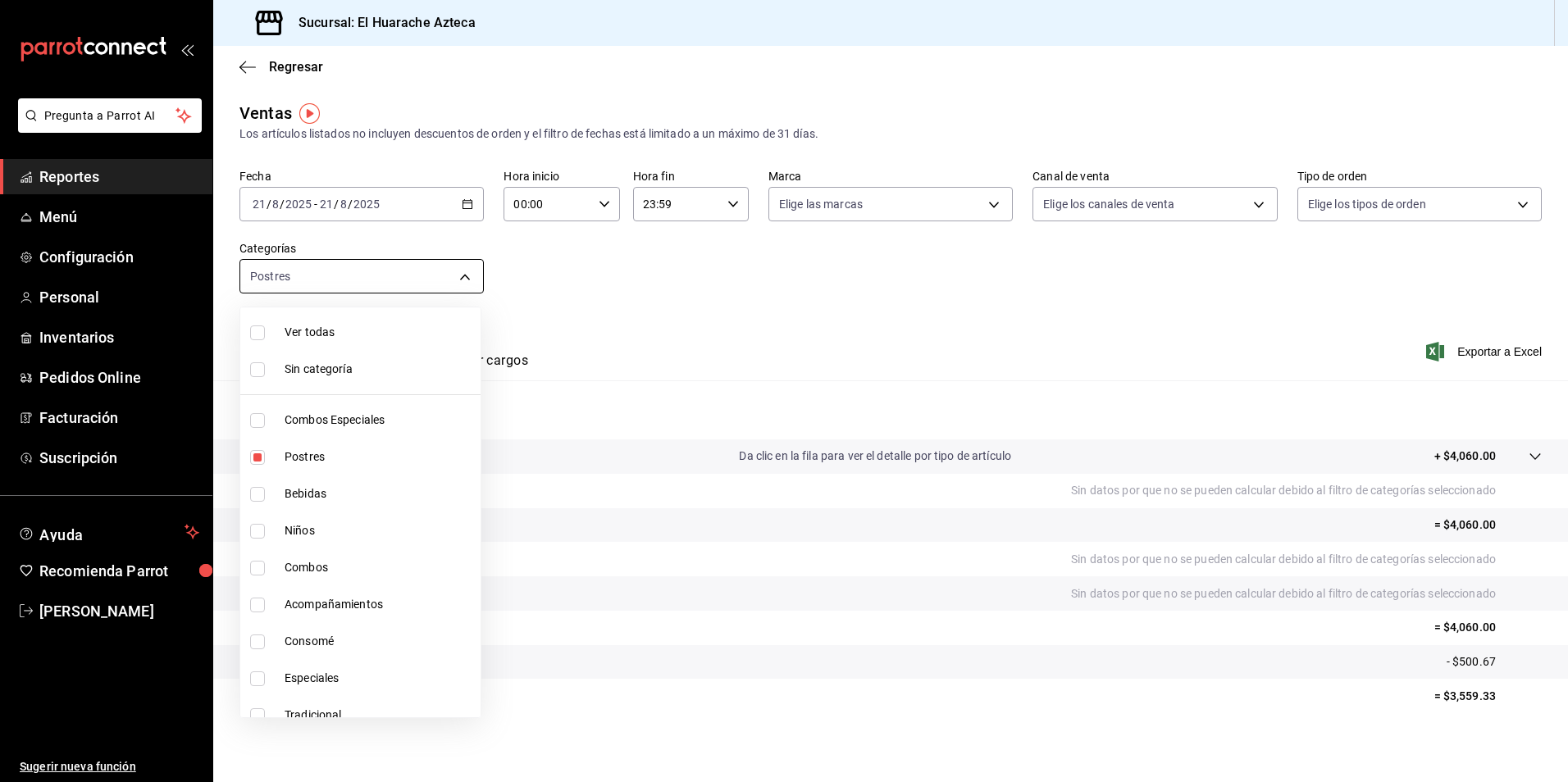
click at [465, 274] on body "Pregunta a Parrot AI Reportes Menú Configuración Personal Inventarios Pedidos O…" at bounding box center [784, 391] width 1568 height 782
click at [292, 457] on span "Postres" at bounding box center [379, 457] width 189 height 17
checkbox input "false"
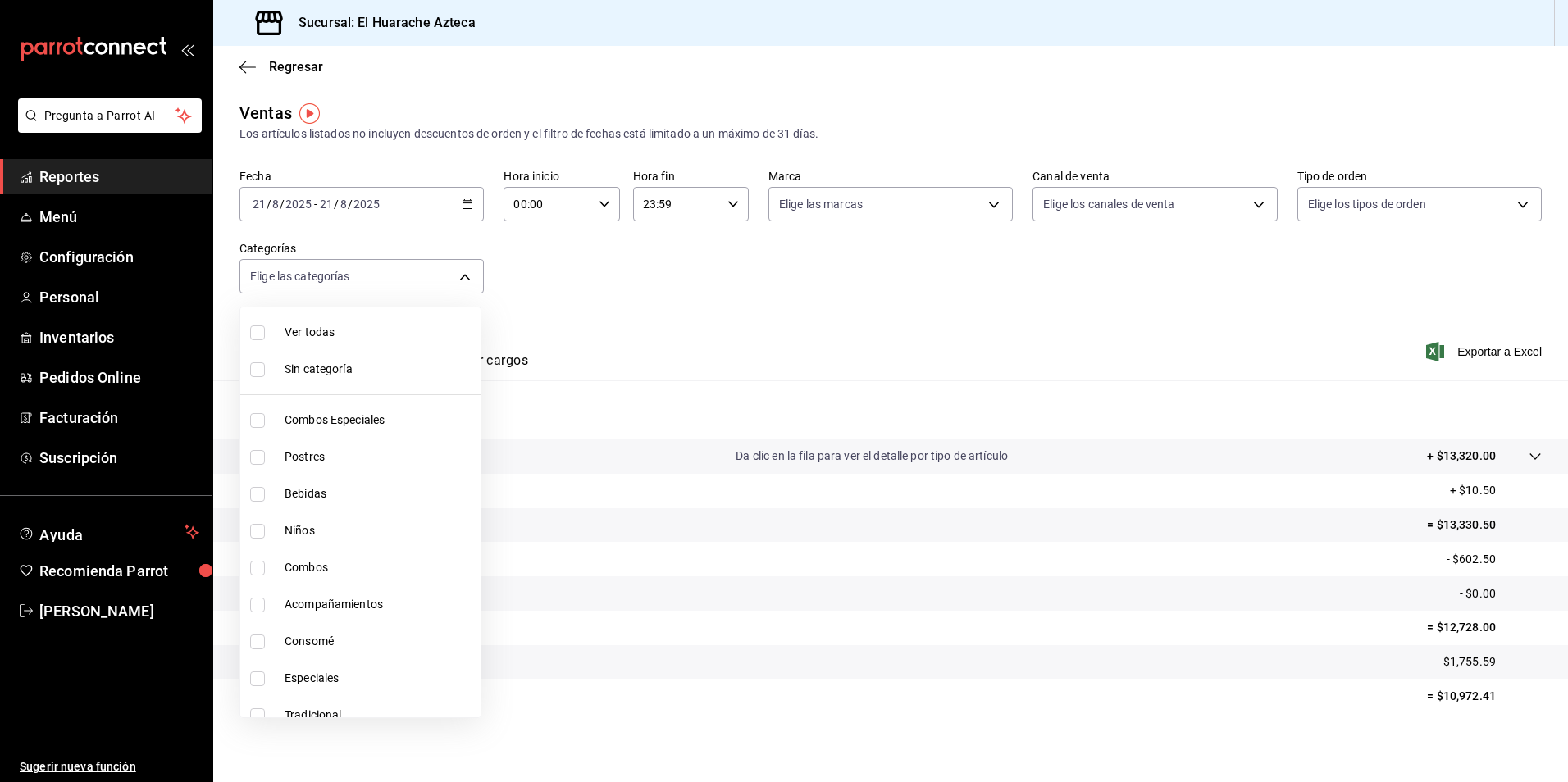
click at [292, 457] on span "Postres" at bounding box center [379, 457] width 189 height 17
type input "c007e3ad-3013-4e56-a94d-c02e68cae99b"
checkbox input "true"
click at [292, 457] on span "Postres" at bounding box center [379, 457] width 189 height 17
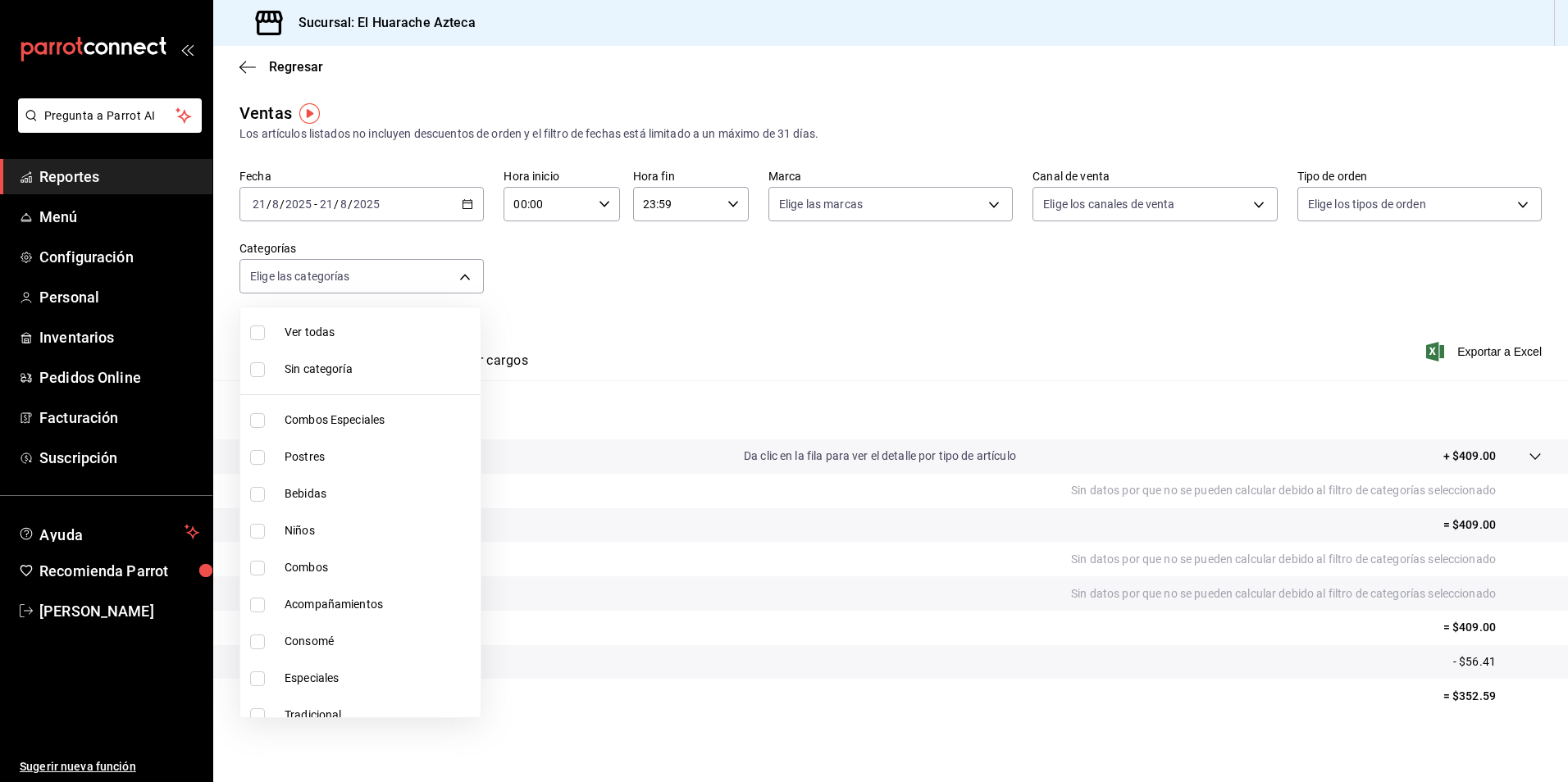
click at [268, 457] on label at bounding box center [261, 458] width 21 height 15
click at [265, 457] on input "checkbox" at bounding box center [258, 458] width 15 height 15
checkbox input "false"
click at [793, 305] on div at bounding box center [784, 391] width 1568 height 782
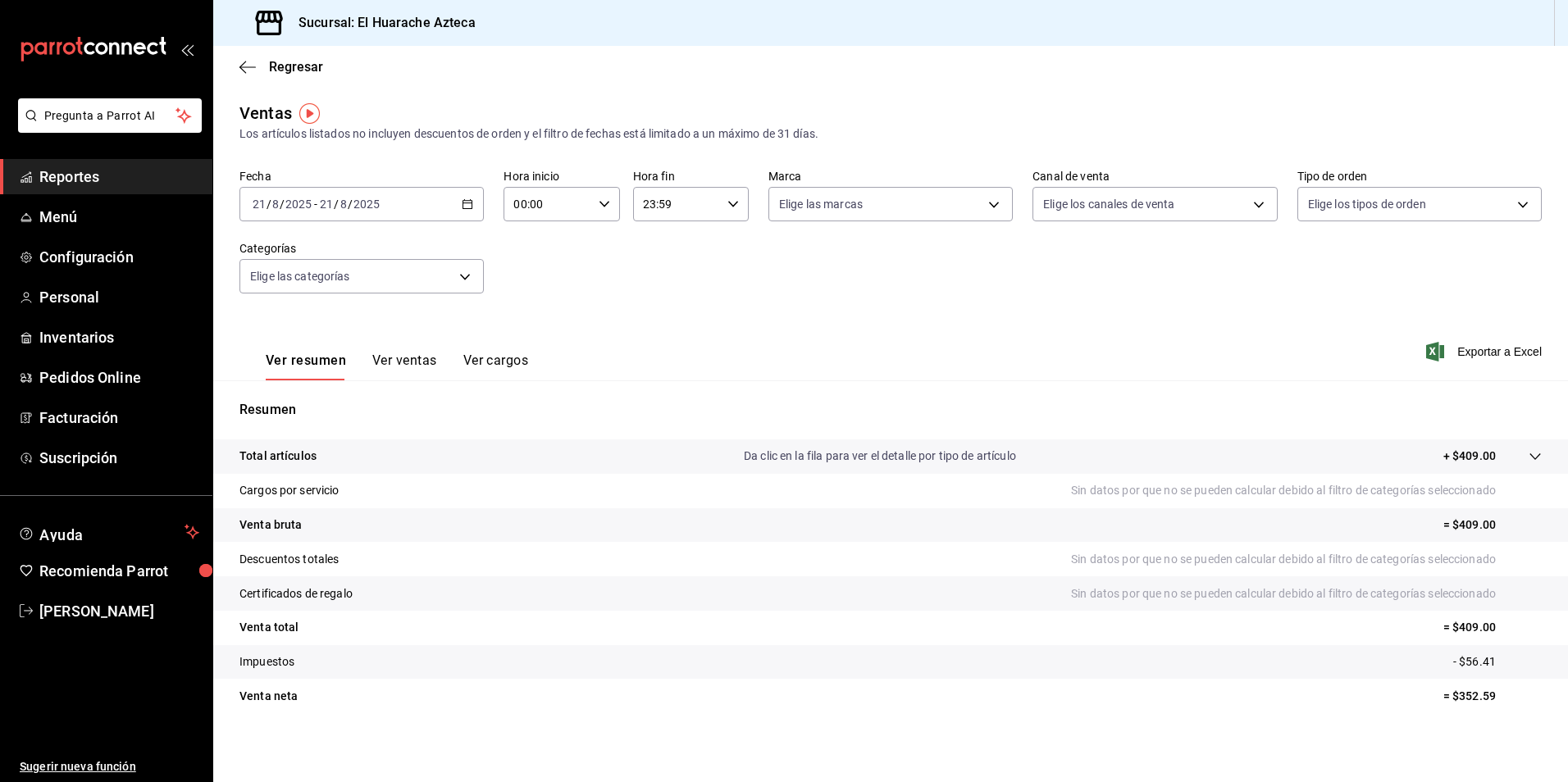
click at [408, 359] on button "Ver ventas" at bounding box center [404, 367] width 64 height 28
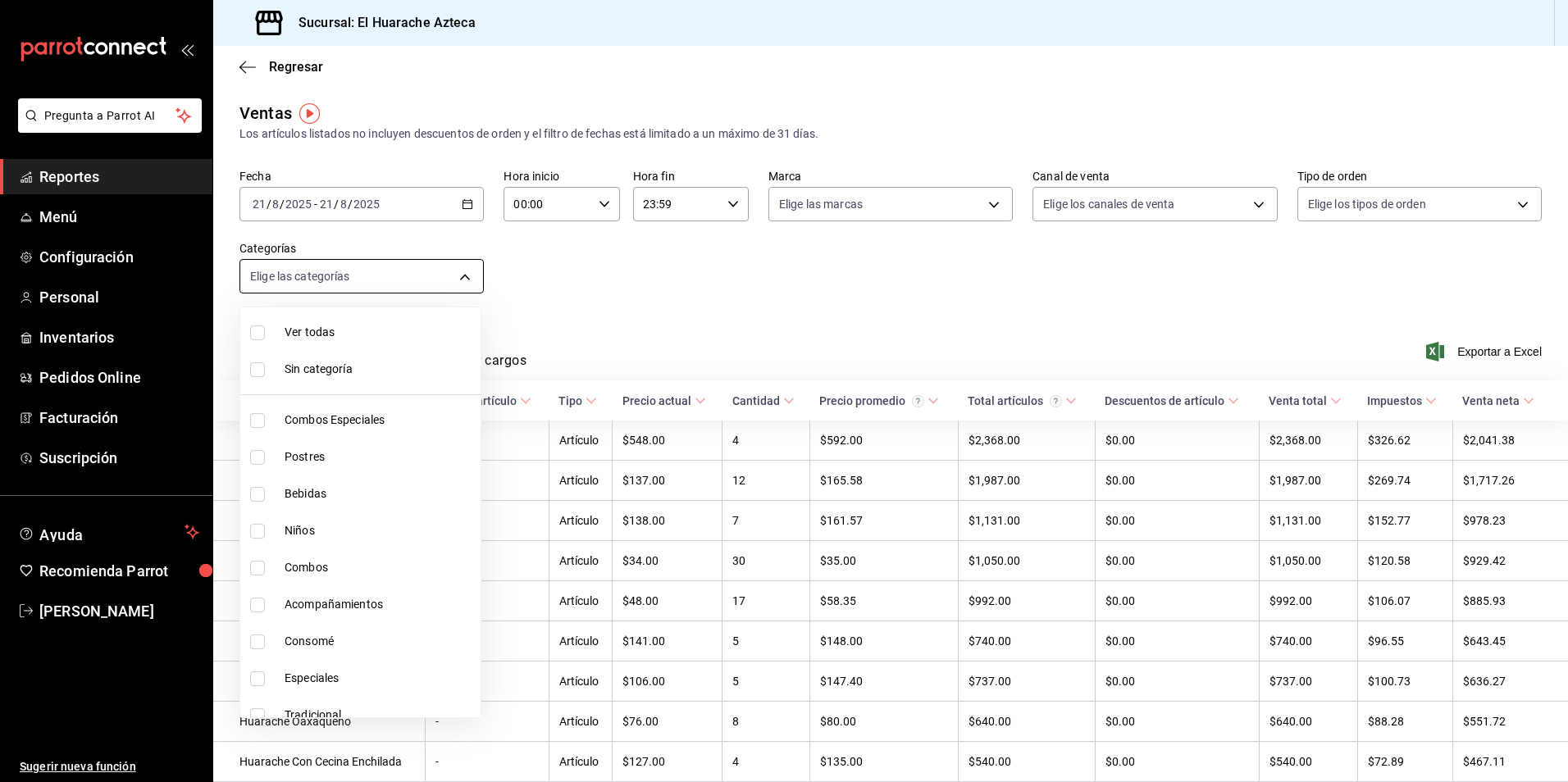
click at [468, 275] on body "Pregunta a Parrot AI Reportes Menú Configuración Personal Inventarios Pedidos O…" at bounding box center [784, 391] width 1568 height 782
click at [257, 497] on input "checkbox" at bounding box center [258, 494] width 15 height 15
checkbox input "true"
type input "f30dce80-1504-46fe-9bff-e61b227a5927"
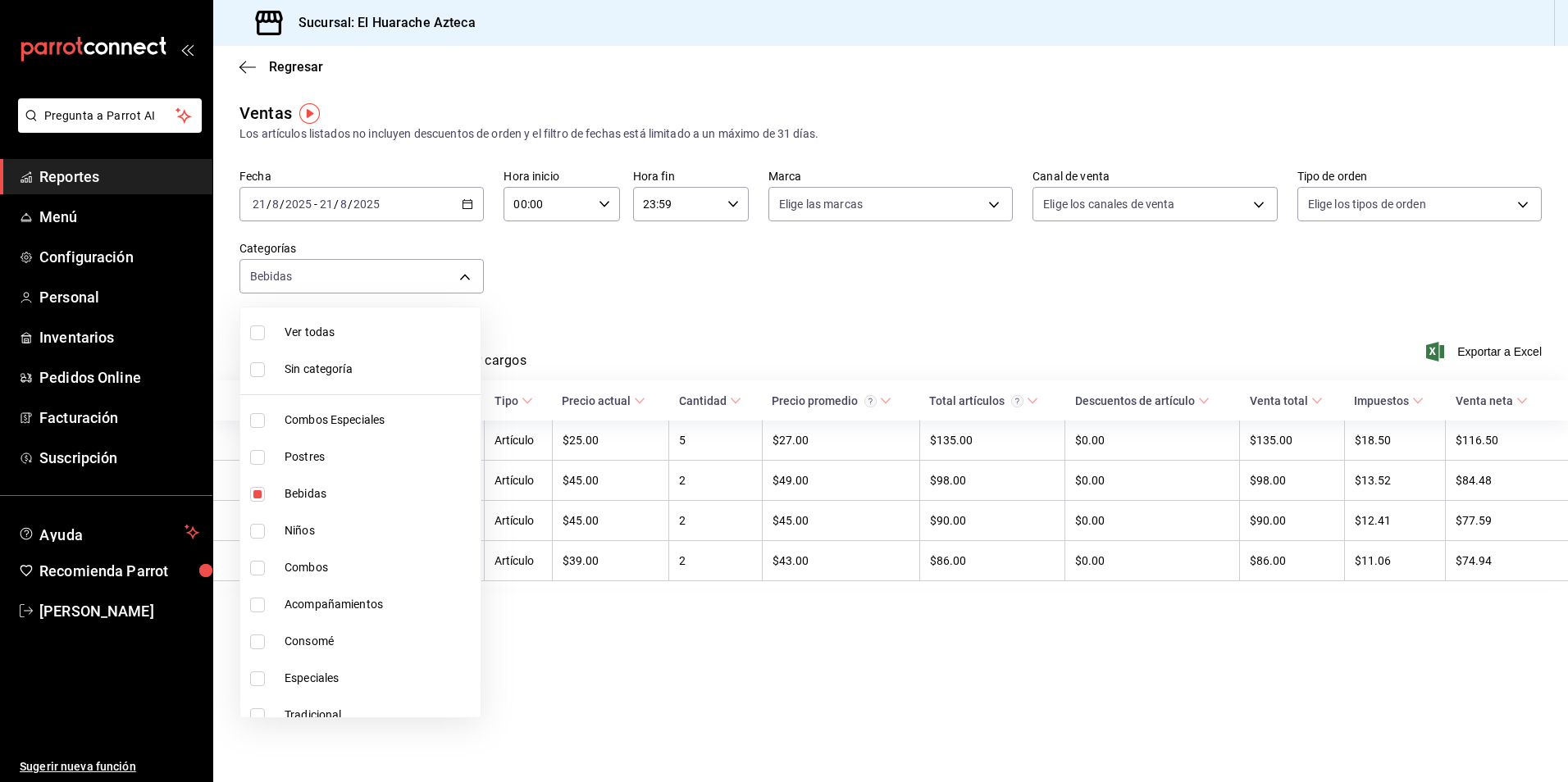
click at [687, 308] on div at bounding box center [784, 391] width 1568 height 782
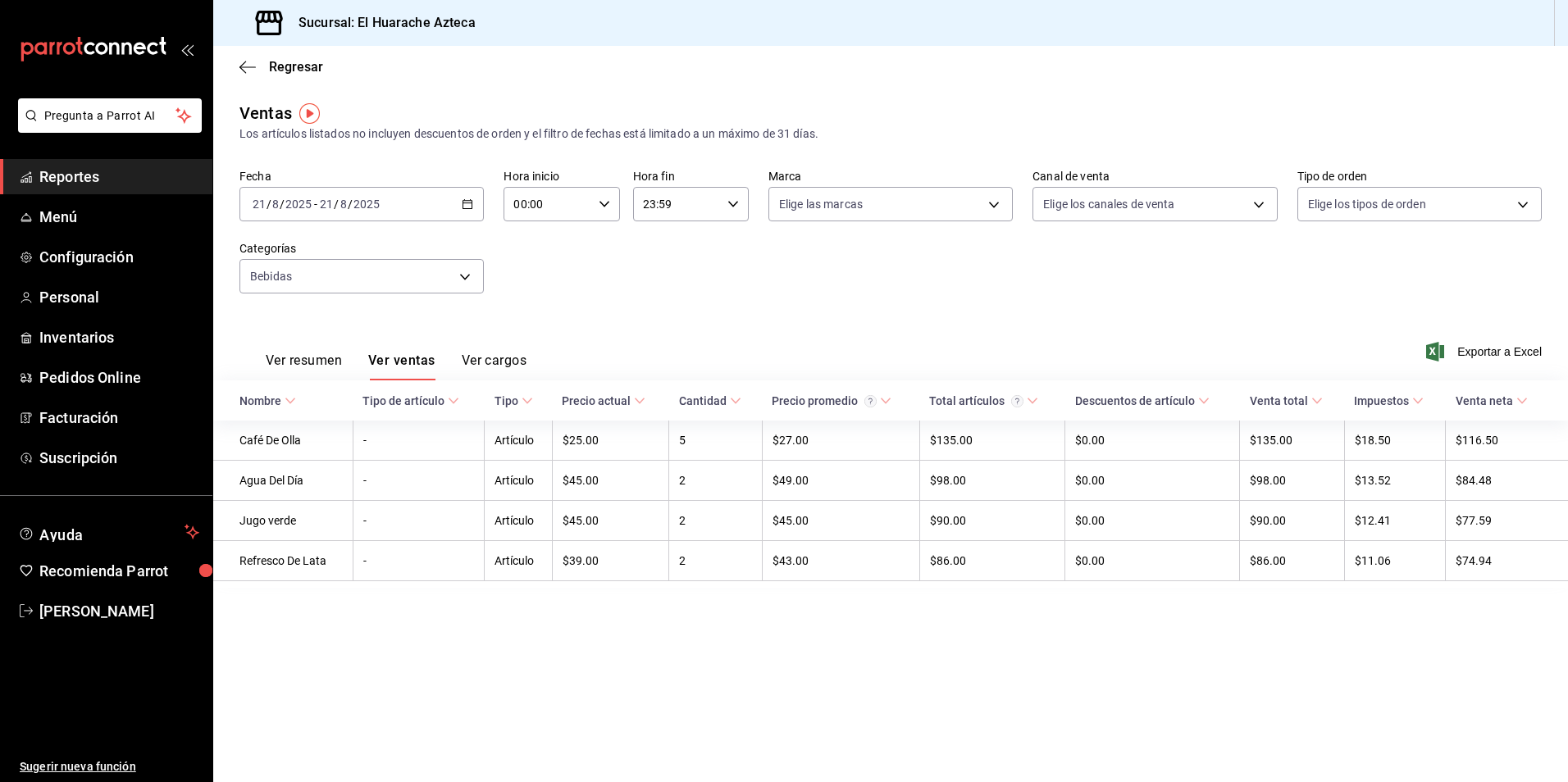
click at [292, 397] on icon at bounding box center [290, 401] width 12 height 12
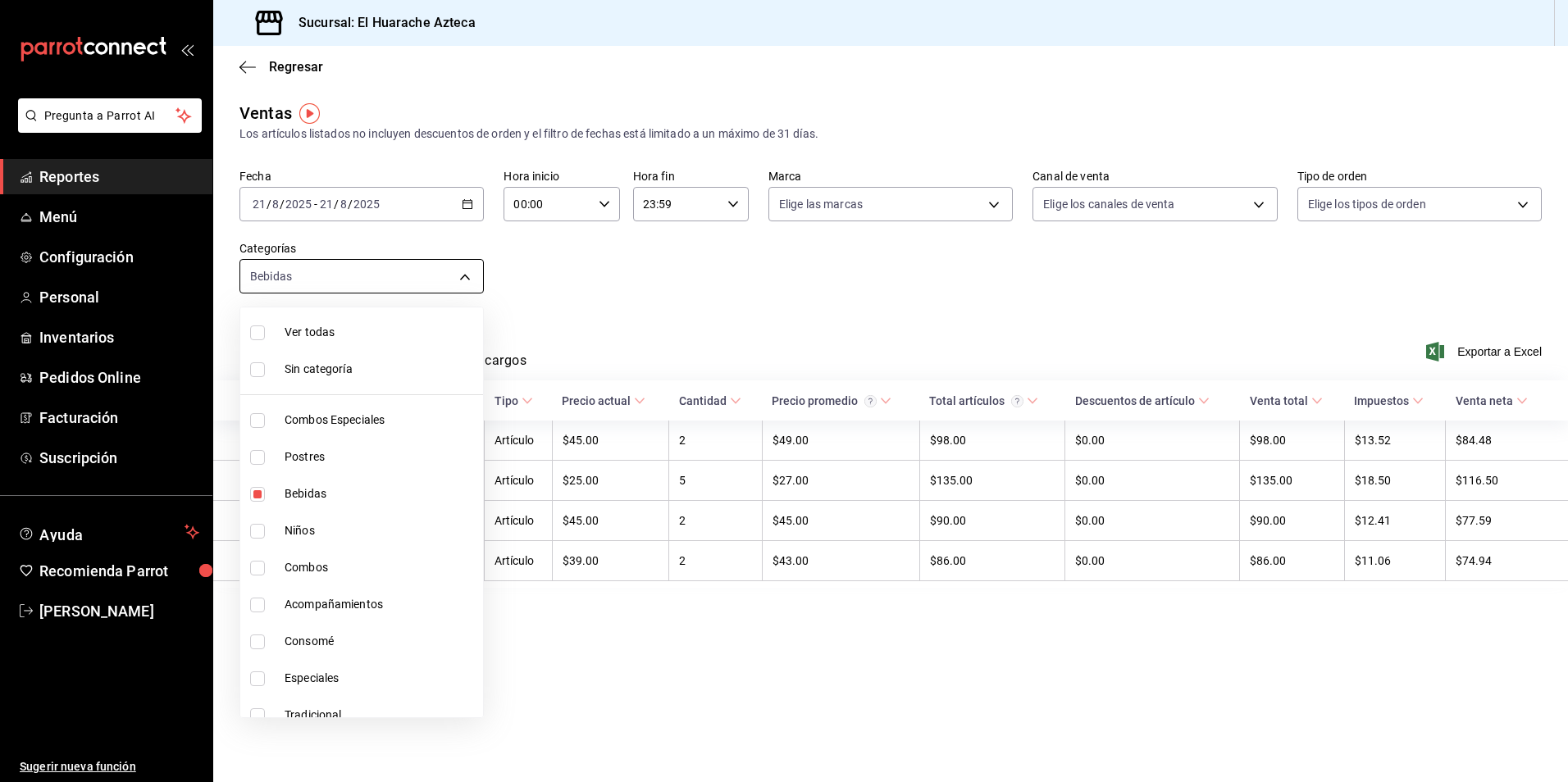
click at [462, 274] on body "Pregunta a Parrot AI Reportes Menú Configuración Personal Inventarios Pedidos O…" at bounding box center [784, 391] width 1568 height 782
drag, startPoint x: 296, startPoint y: 486, endPoint x: 272, endPoint y: 513, distance: 36.1
click at [298, 486] on span "Bebidas" at bounding box center [380, 494] width 192 height 17
checkbox input "false"
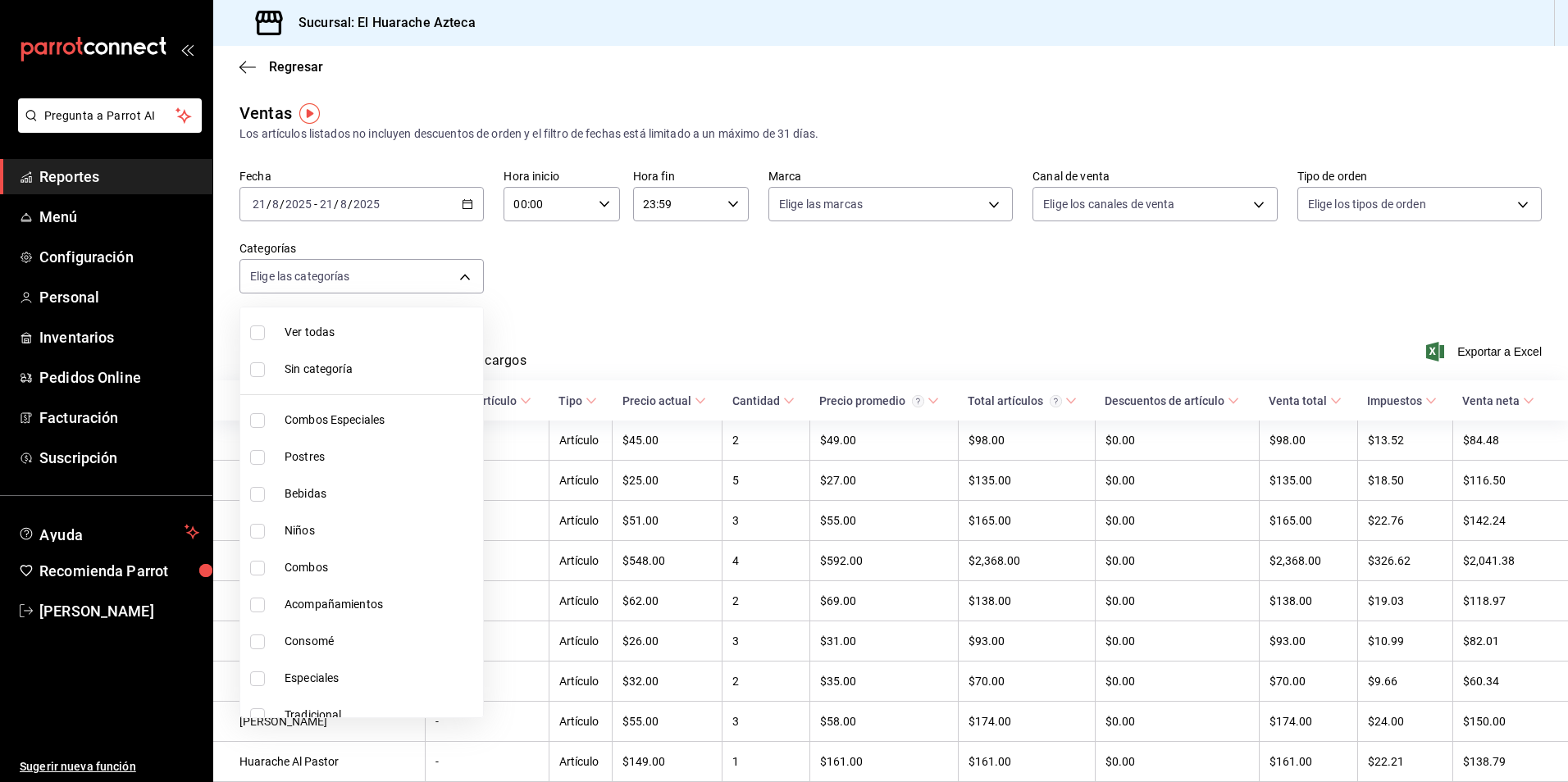
click at [256, 534] on input "checkbox" at bounding box center [258, 532] width 15 height 15
checkbox input "true"
type input "28e60cb7-9a33-402d-bbe1-a64a9172dbc2"
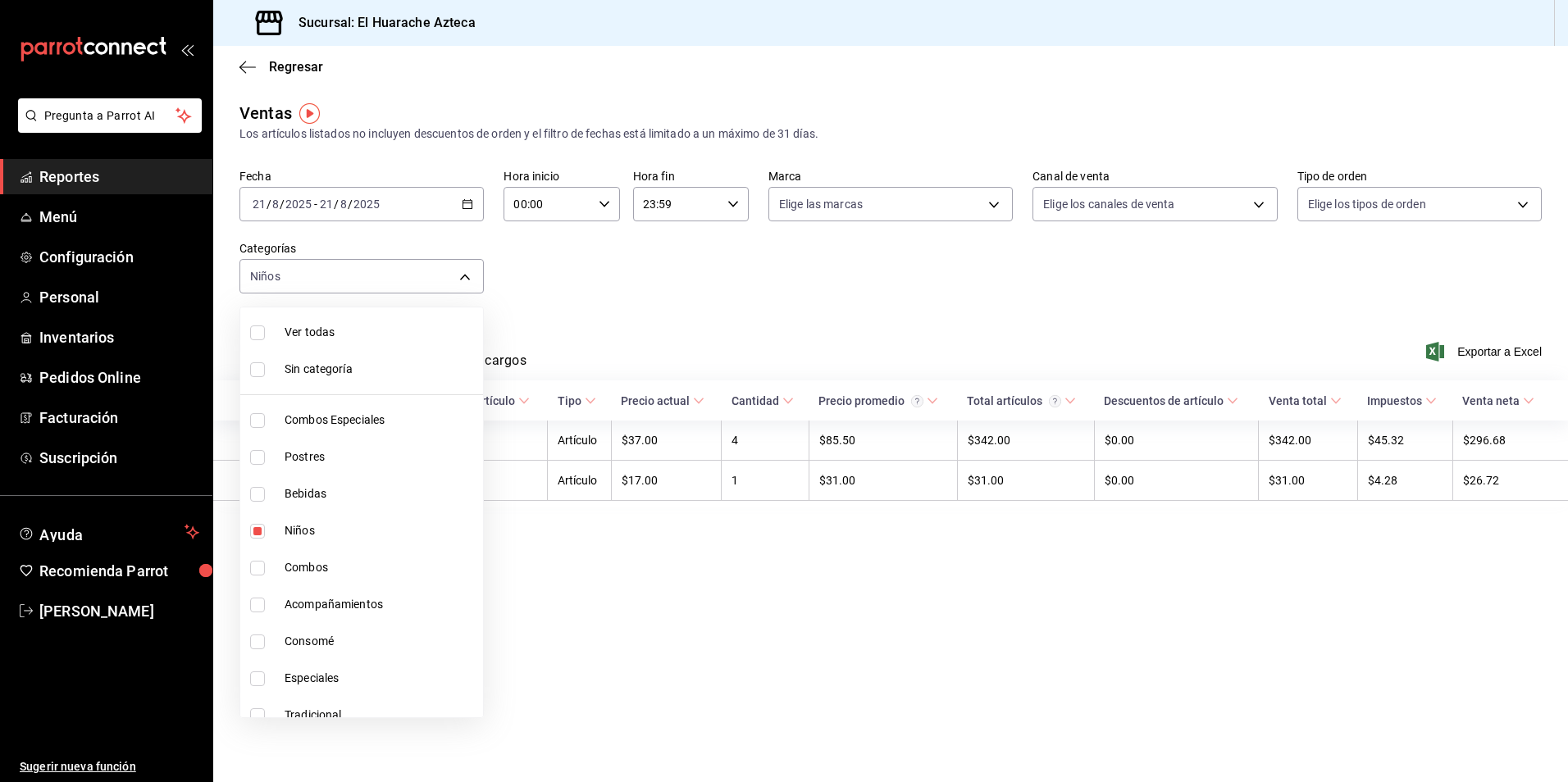
click at [633, 331] on div at bounding box center [784, 391] width 1568 height 782
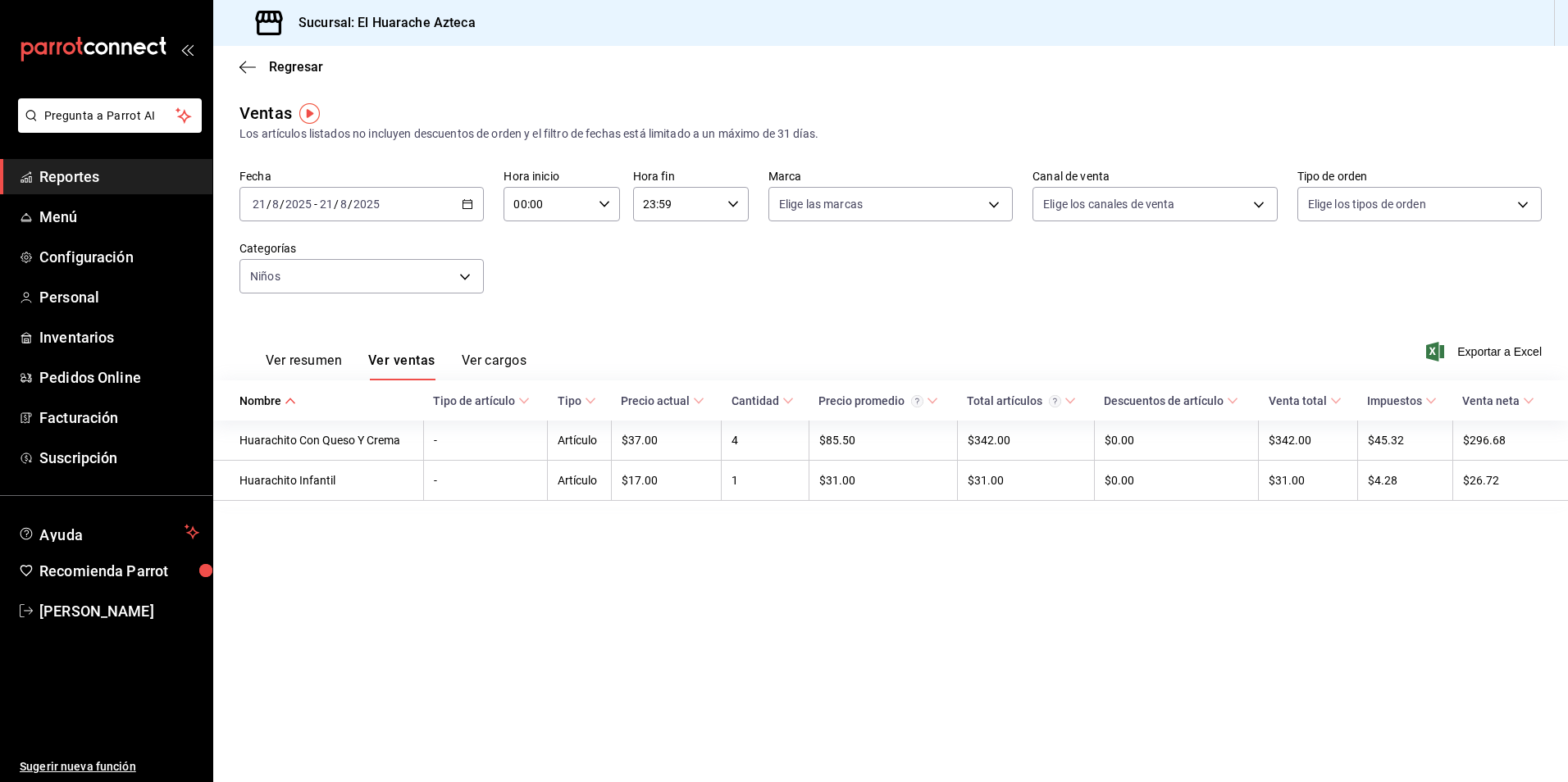
click at [286, 360] on button "Ver resumen" at bounding box center [303, 367] width 76 height 28
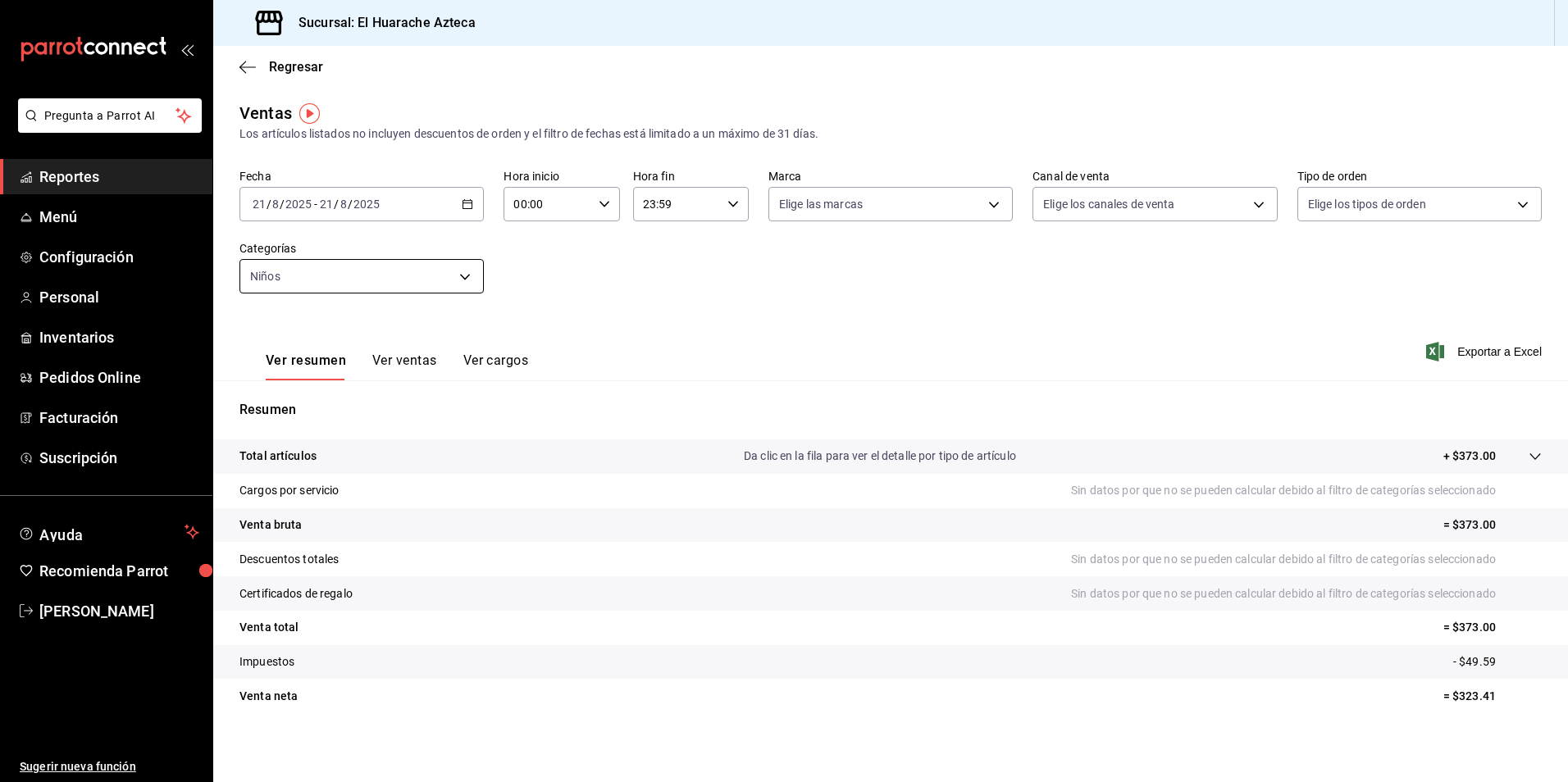
click at [461, 274] on body "Pregunta a Parrot AI Reportes Menú Configuración Personal Inventarios Pedidos O…" at bounding box center [784, 391] width 1568 height 782
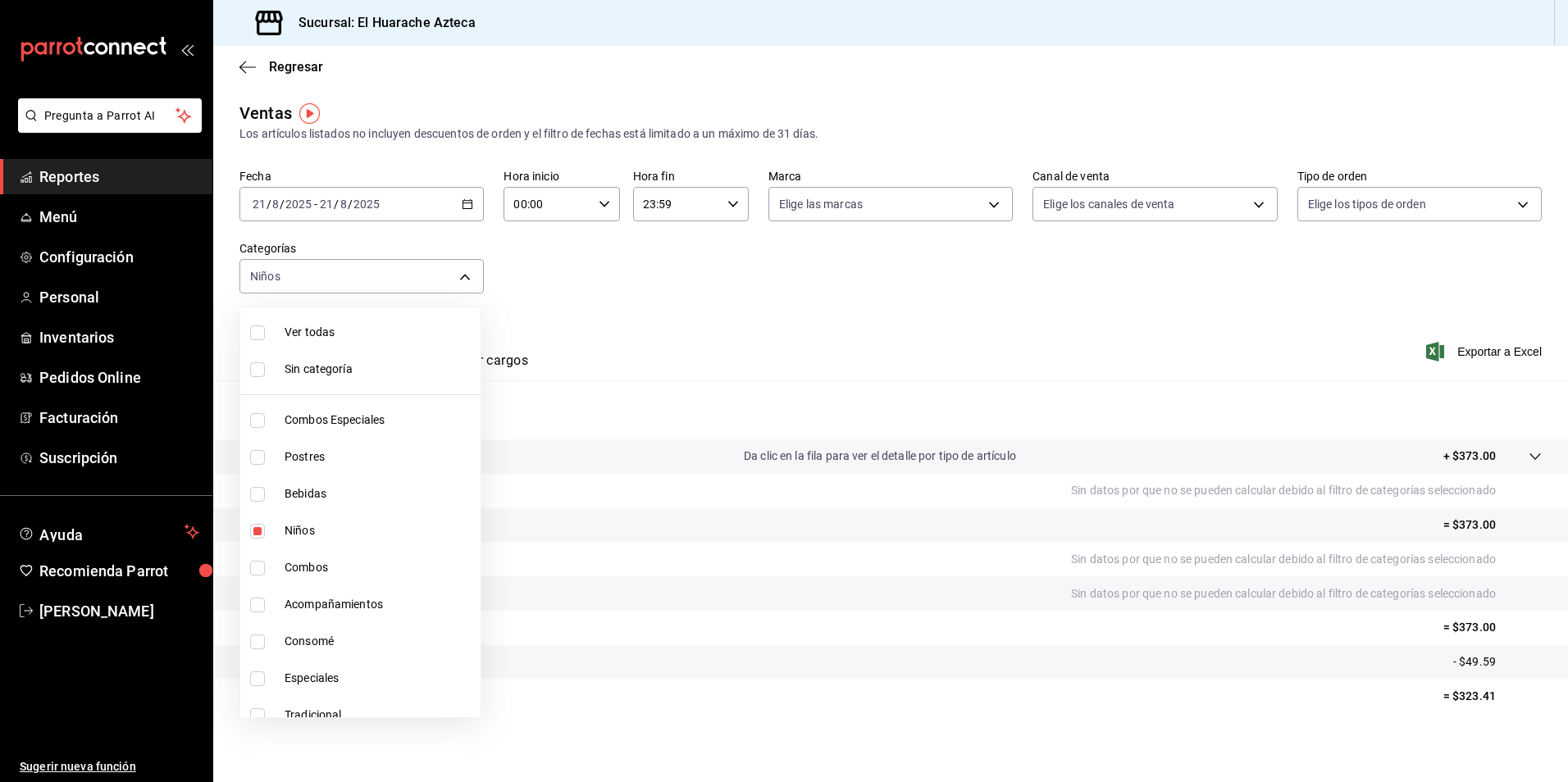
click at [304, 527] on span "Niños" at bounding box center [379, 531] width 189 height 17
checkbox input "false"
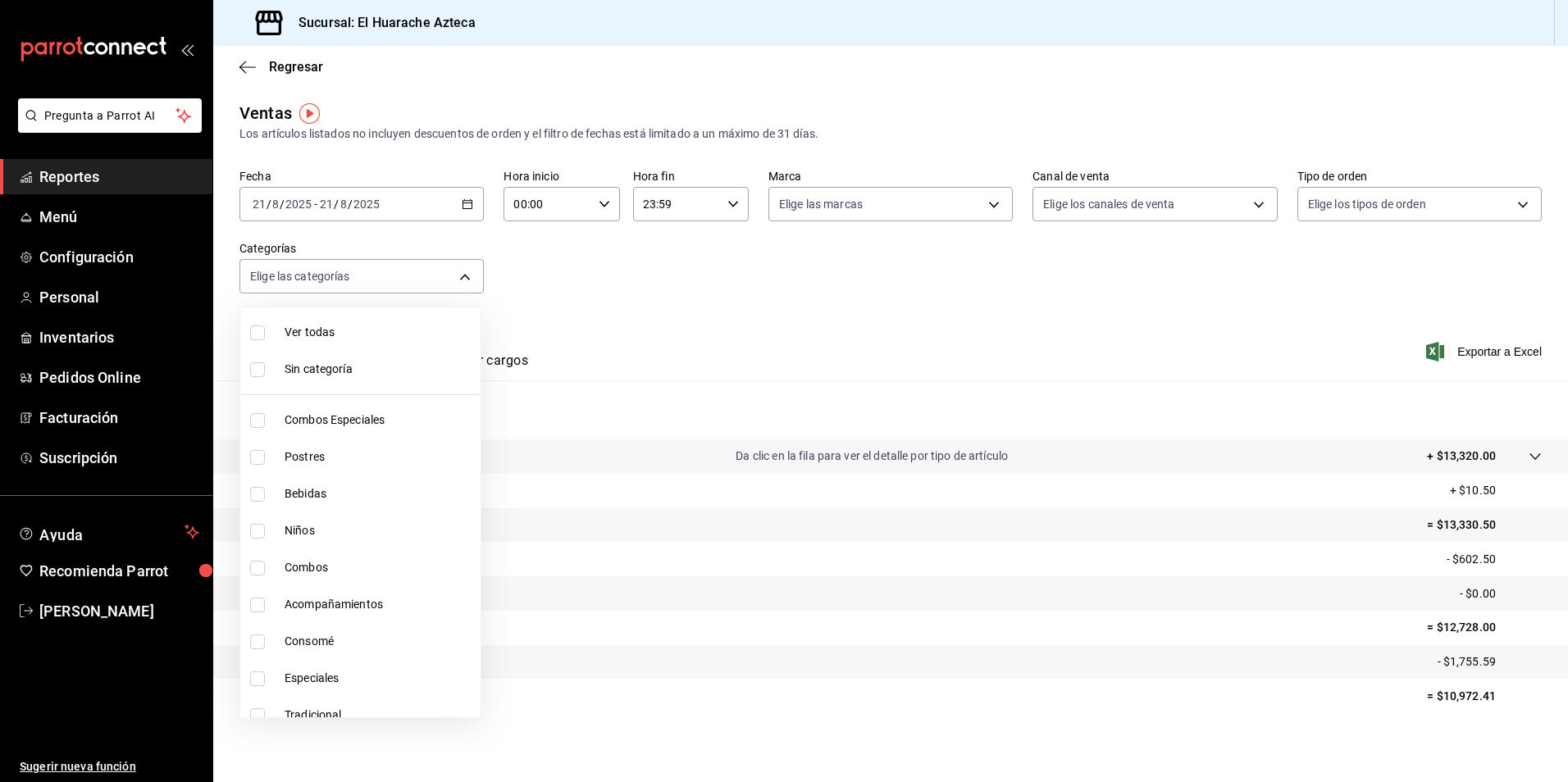
click at [260, 638] on input "checkbox" at bounding box center [258, 642] width 15 height 15
checkbox input "true"
type input "53f55ae2-6285-460e-a8e1-99190fafff65"
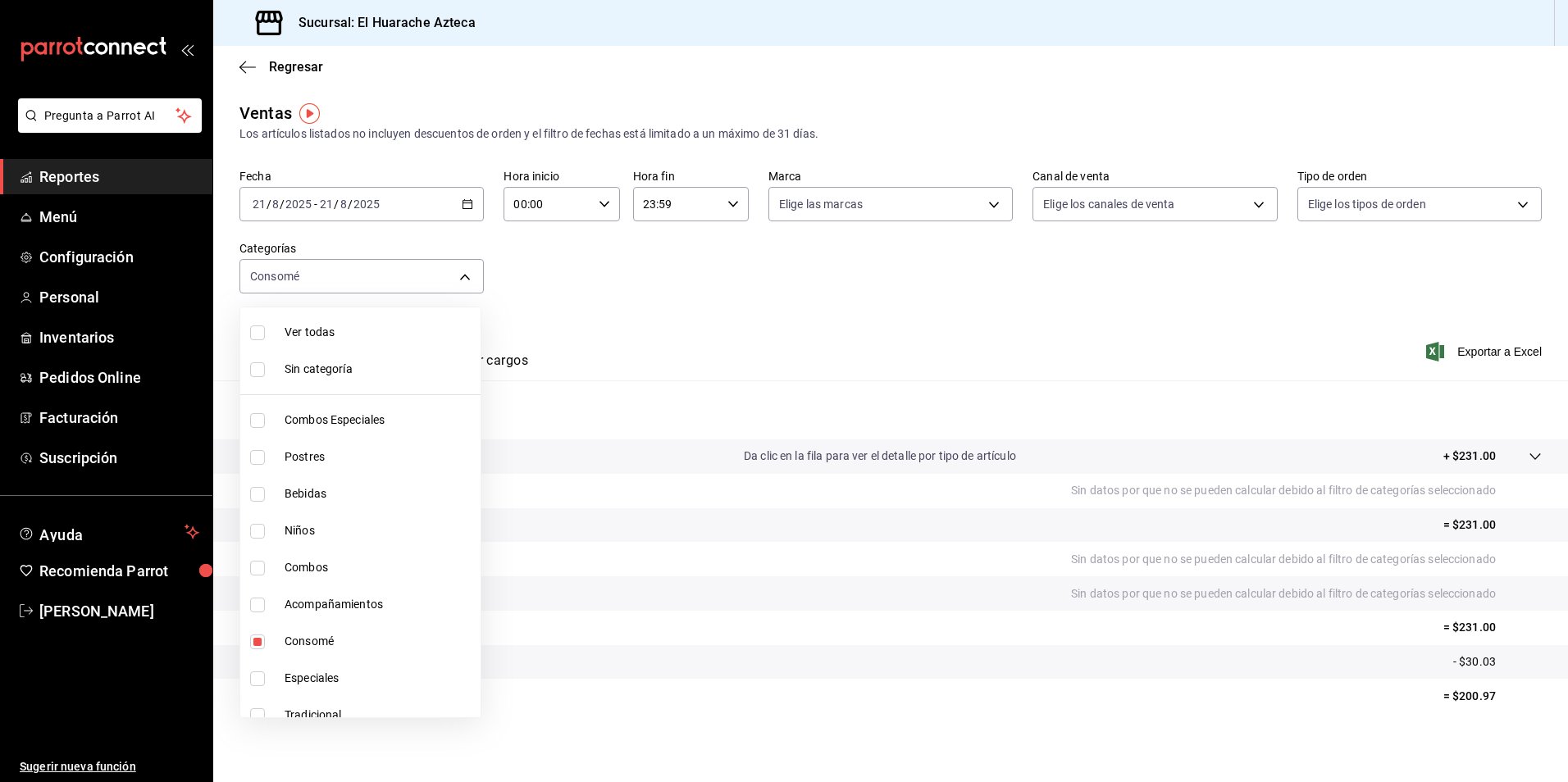
click at [667, 368] on div at bounding box center [784, 391] width 1568 height 782
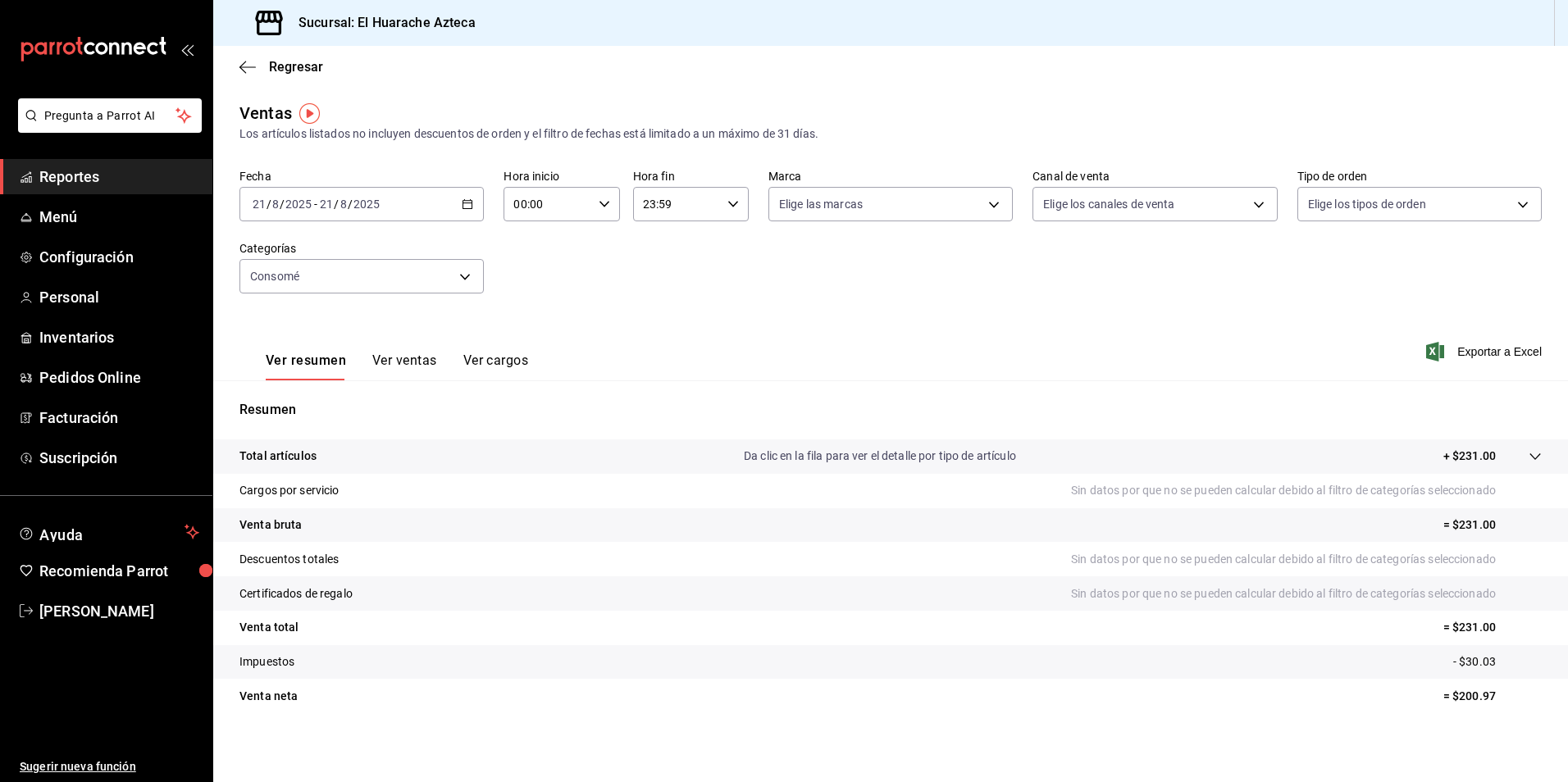
click at [398, 360] on button "Ver ventas" at bounding box center [404, 367] width 64 height 28
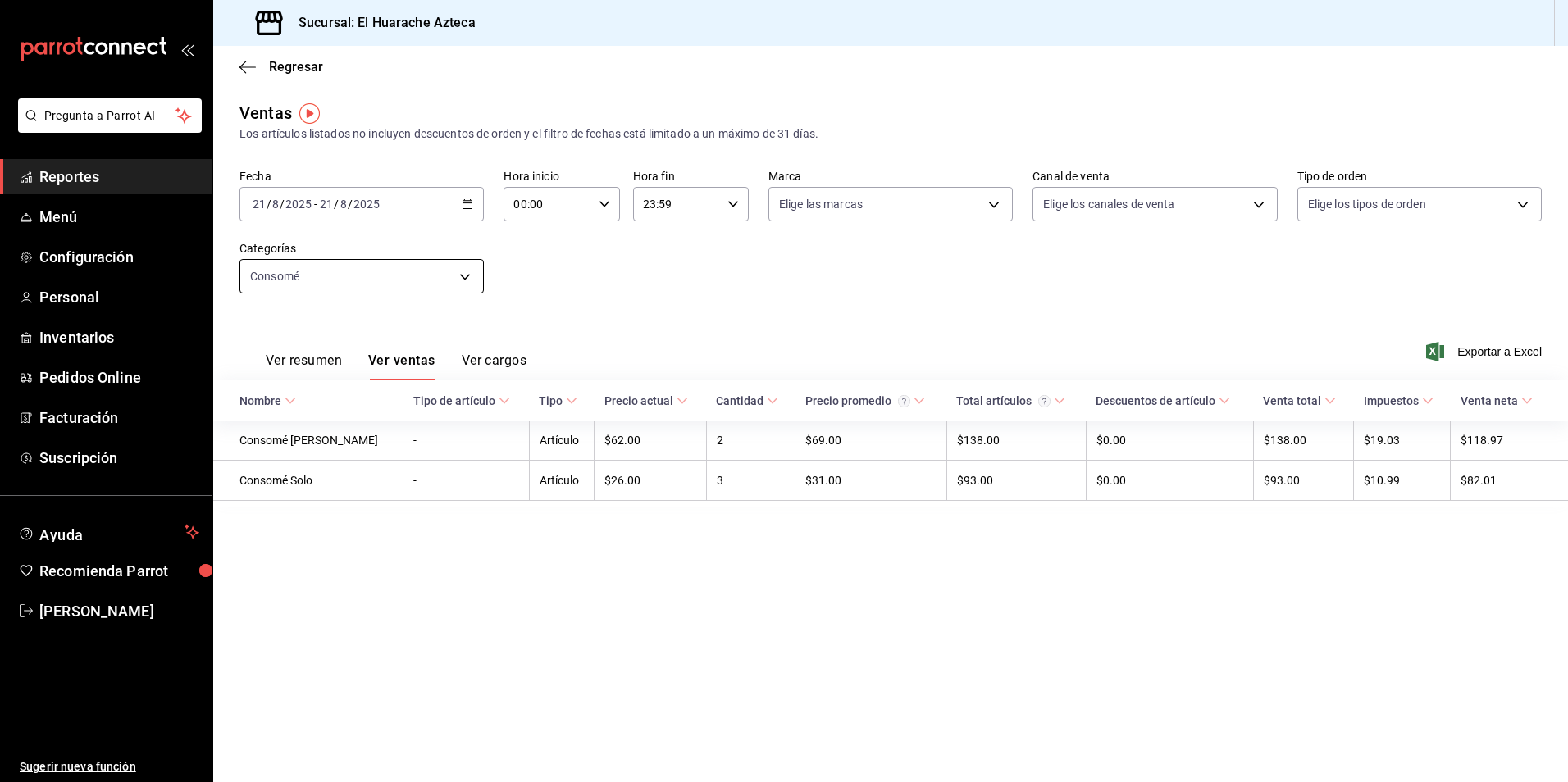
click at [459, 279] on body "Pregunta a Parrot AI Reportes Menú Configuración Personal Inventarios Pedidos O…" at bounding box center [784, 391] width 1568 height 782
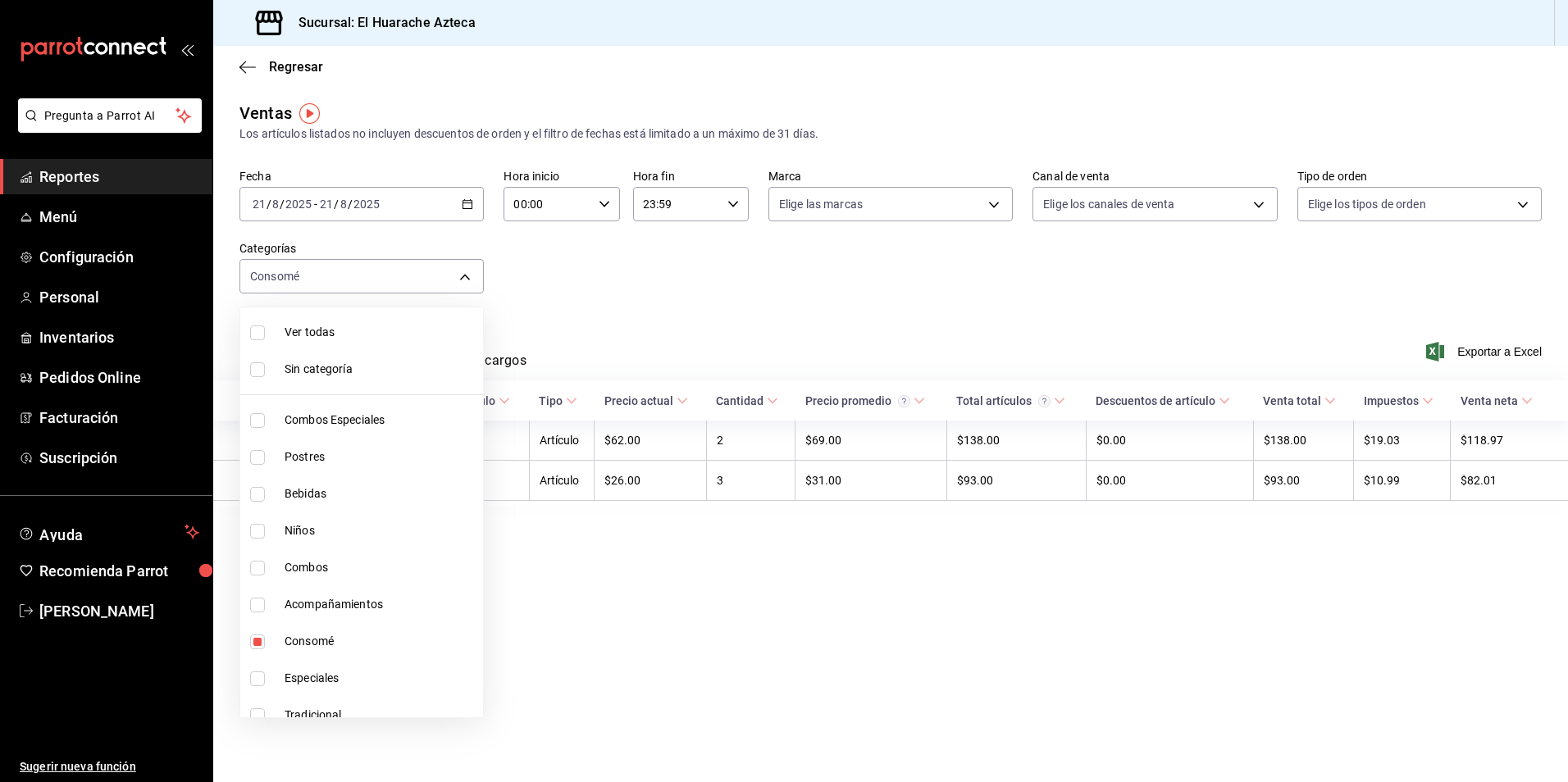
click at [302, 633] on span "Consomé" at bounding box center [380, 641] width 192 height 17
checkbox input "false"
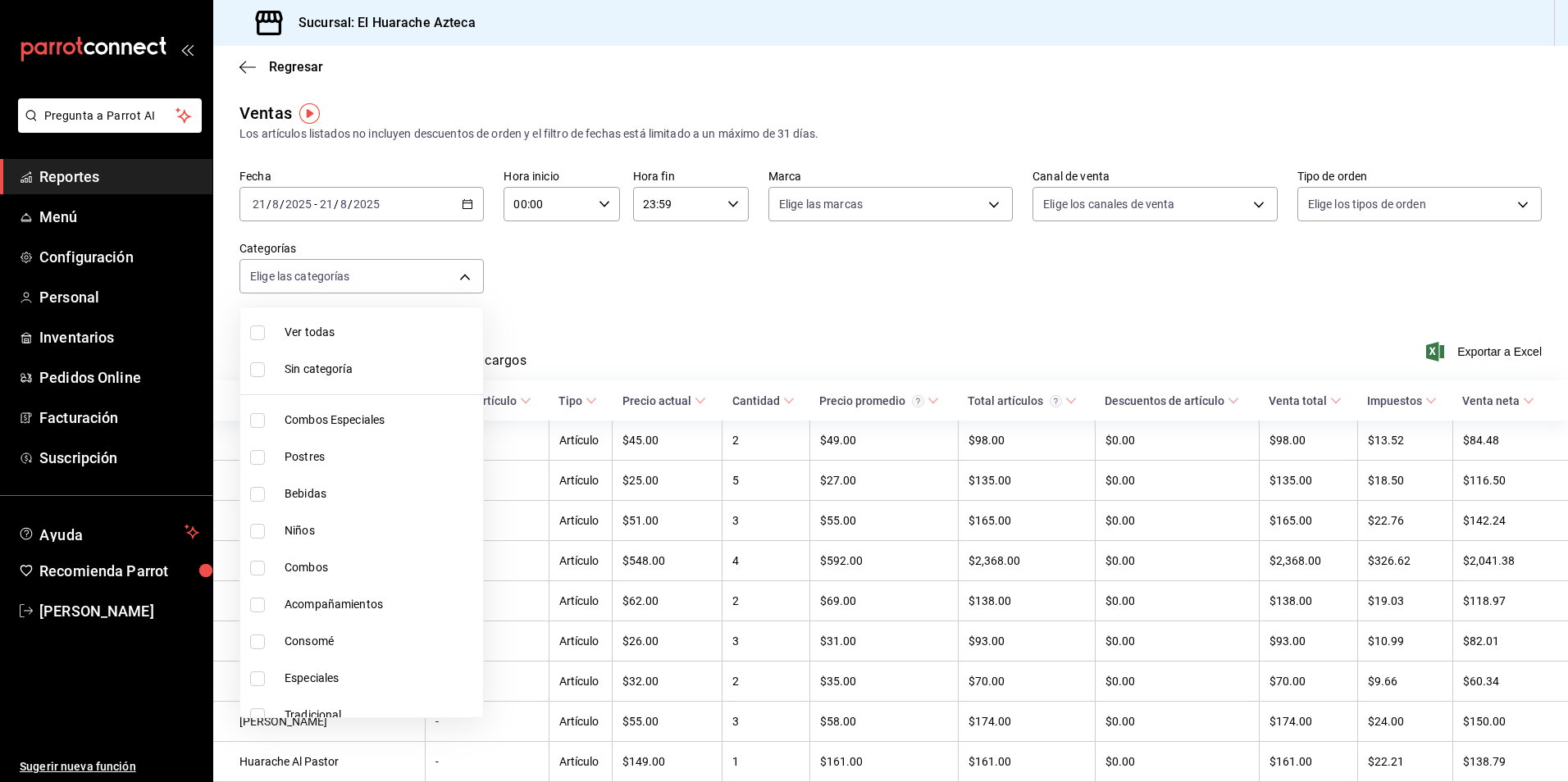
click at [586, 320] on div at bounding box center [784, 391] width 1568 height 782
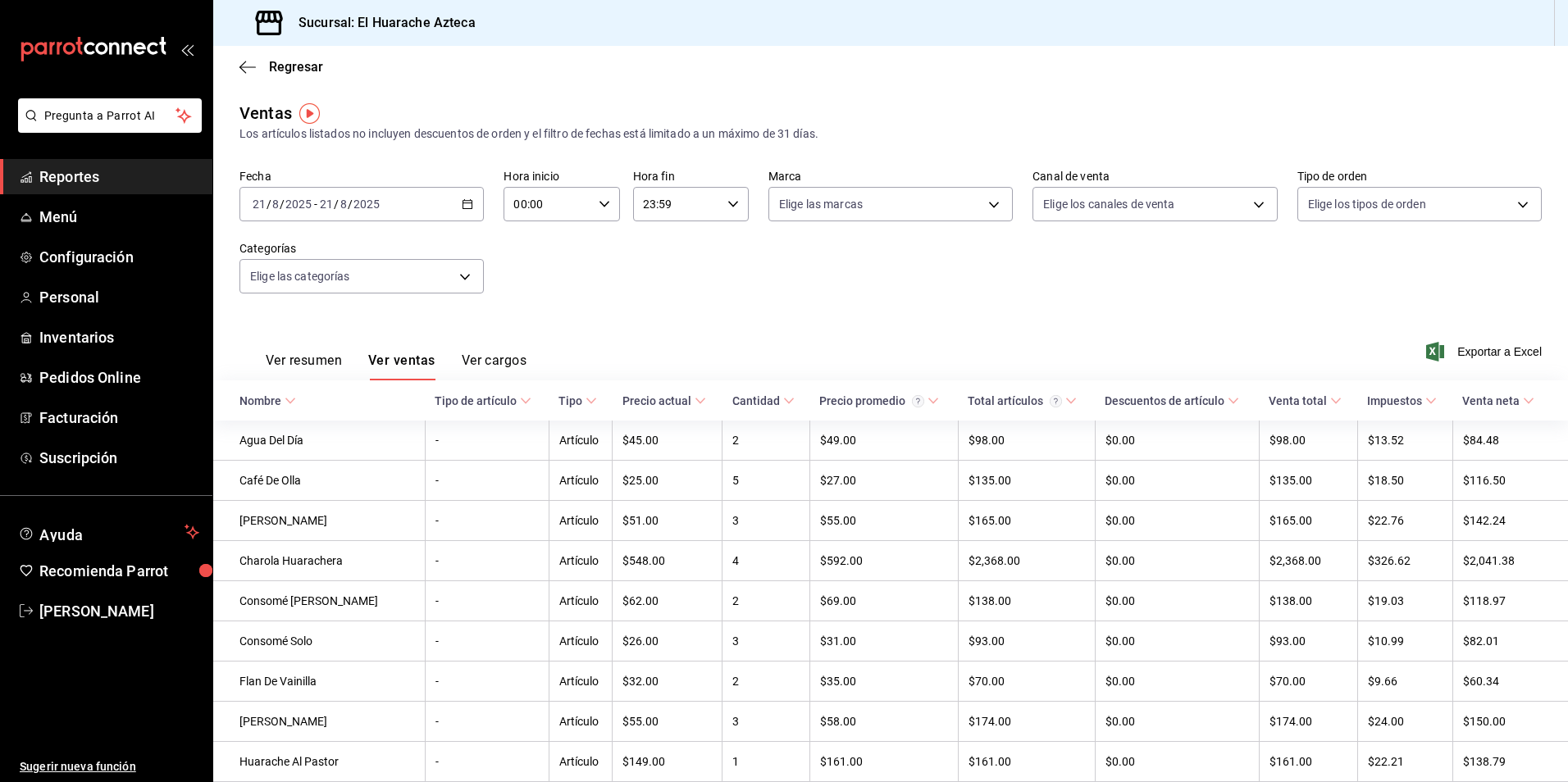
click at [475, 365] on button "Ver cargos" at bounding box center [494, 367] width 65 height 28
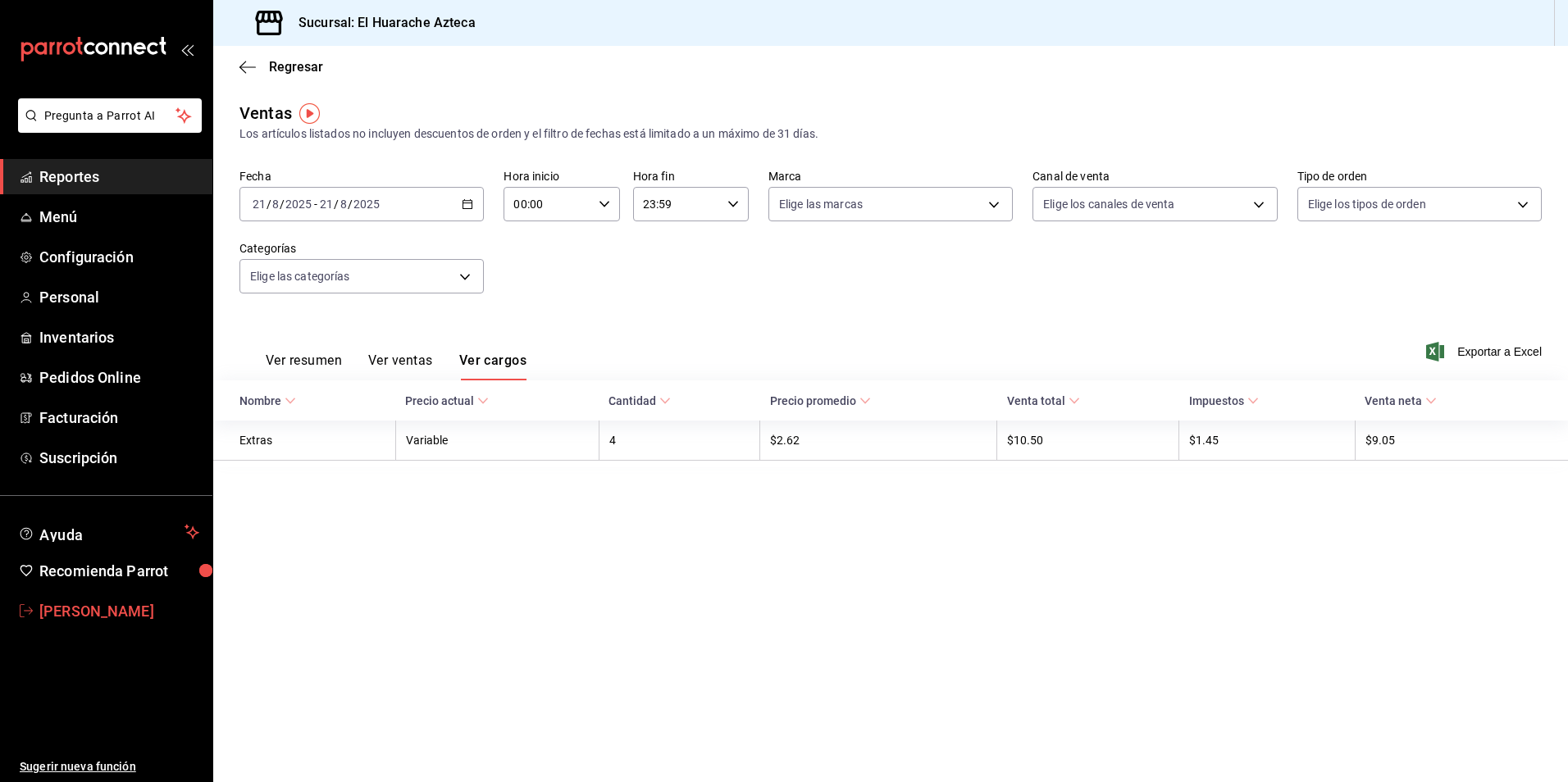
click at [69, 617] on span "[PERSON_NAME]" at bounding box center [119, 611] width 160 height 22
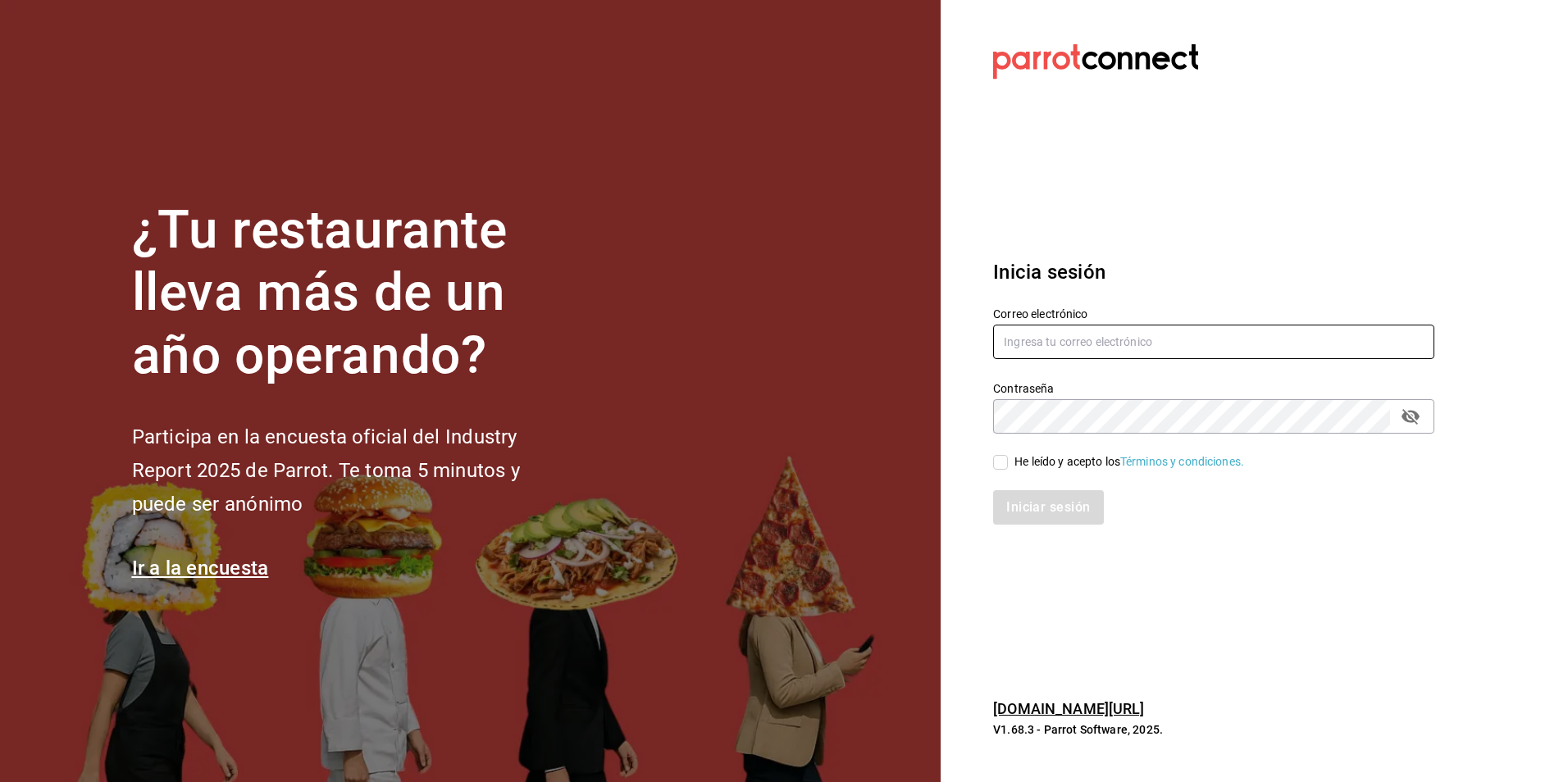
type input "[PERSON_NAME][EMAIL_ADDRESS][DOMAIN_NAME]"
